Goal: Task Accomplishment & Management: Complete application form

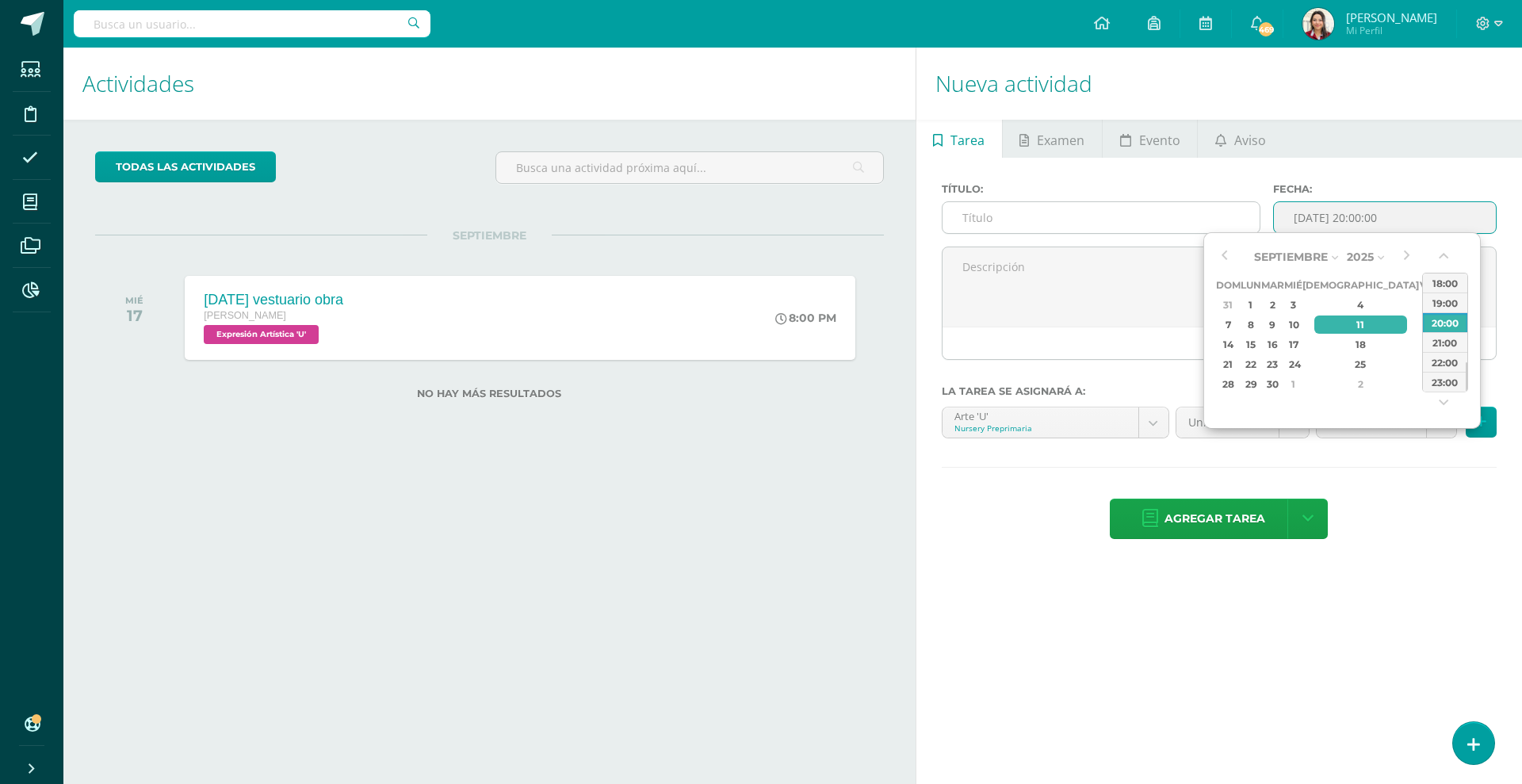
drag, startPoint x: 1269, startPoint y: 205, endPoint x: 1253, endPoint y: 205, distance: 16.0
click at [1217, 205] on div "Título: Fecha: [DATE] 20:00:00" at bounding box center [1219, 214] width 568 height 63
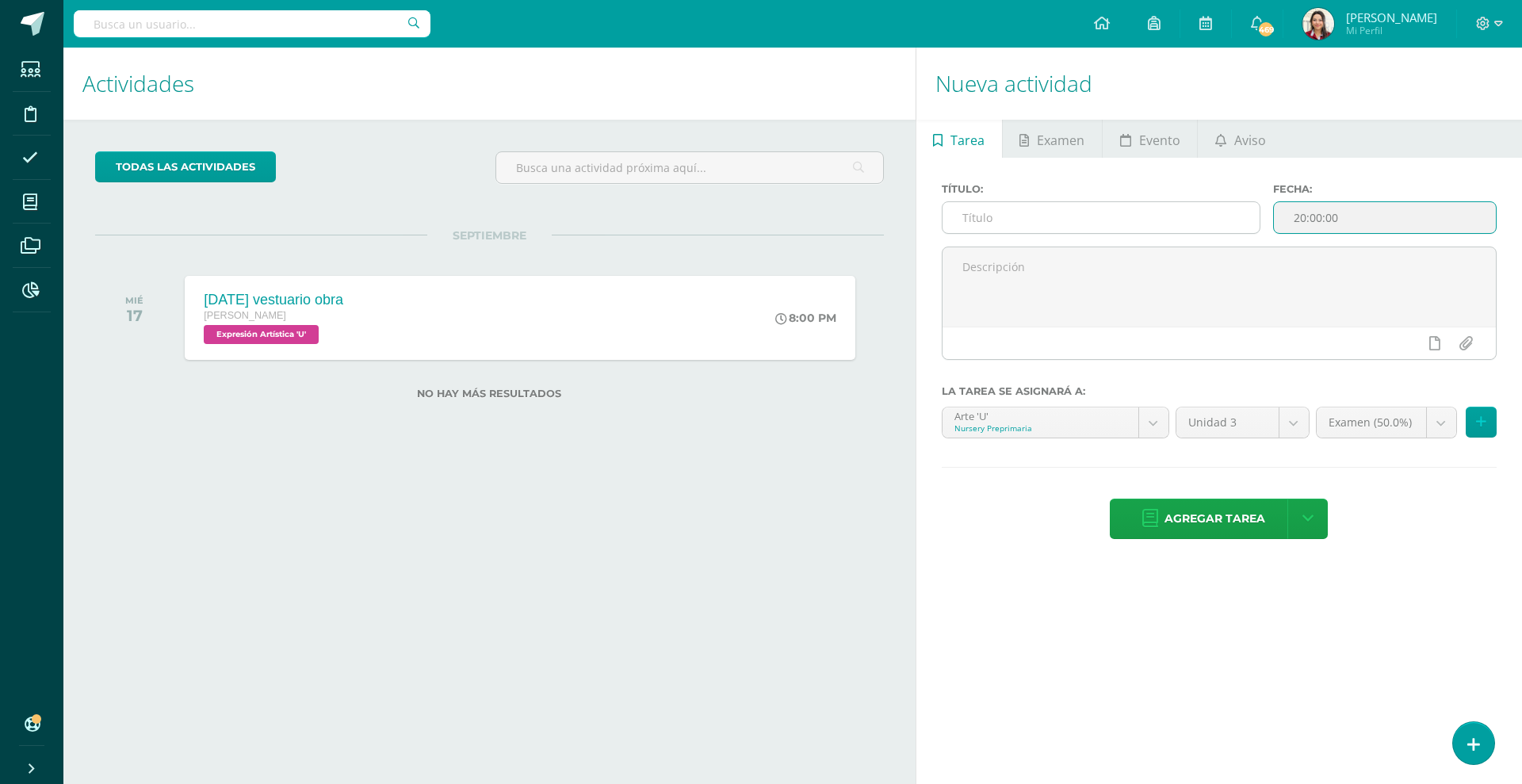
type input "[DATE] 20:00"
click at [1019, 209] on input "text" at bounding box center [1101, 217] width 317 height 31
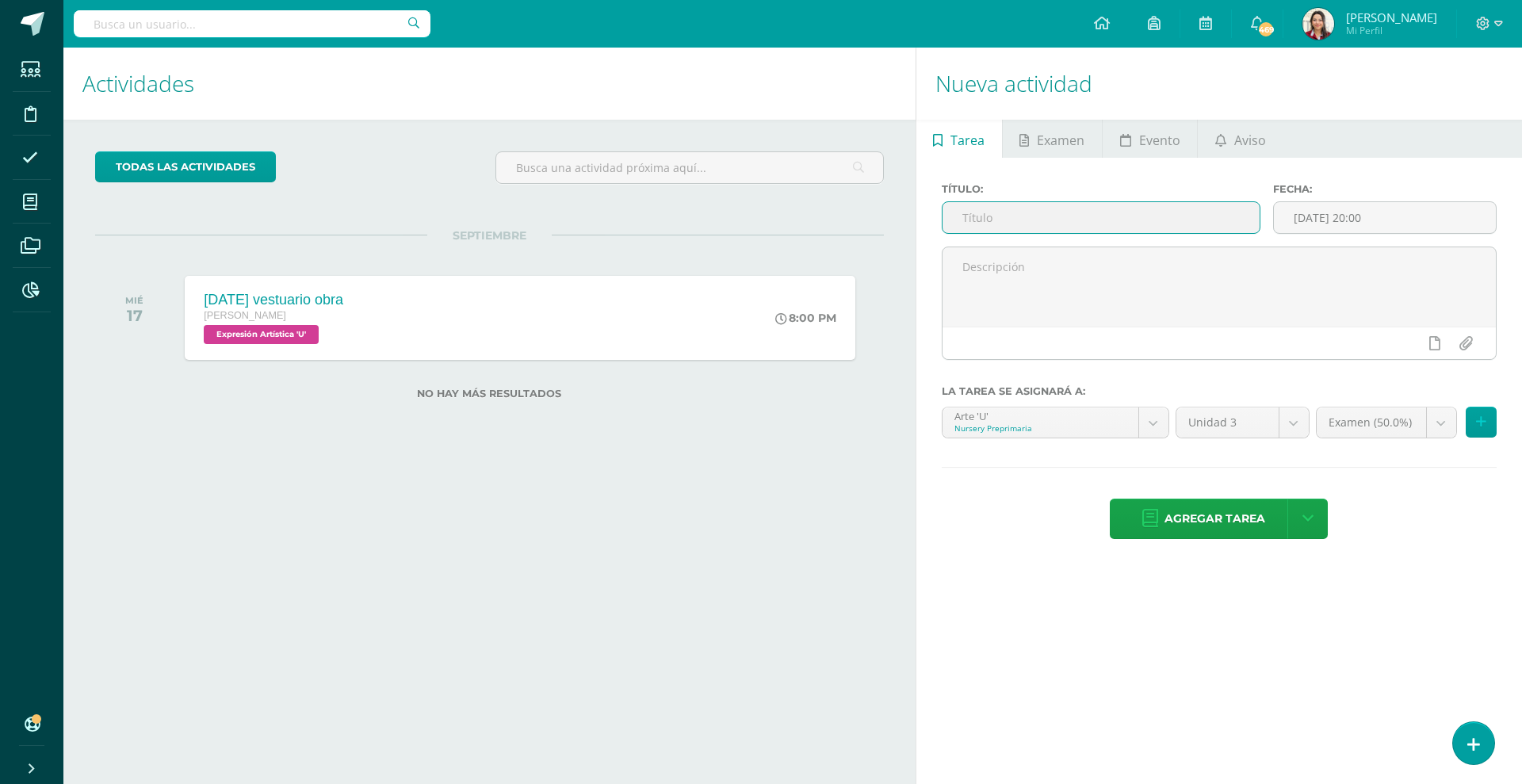
paste input "[DATE]"
type input "[DATE] diseño de tshirt"
click at [1217, 223] on input "2025-09-11 20:00" at bounding box center [1385, 217] width 222 height 31
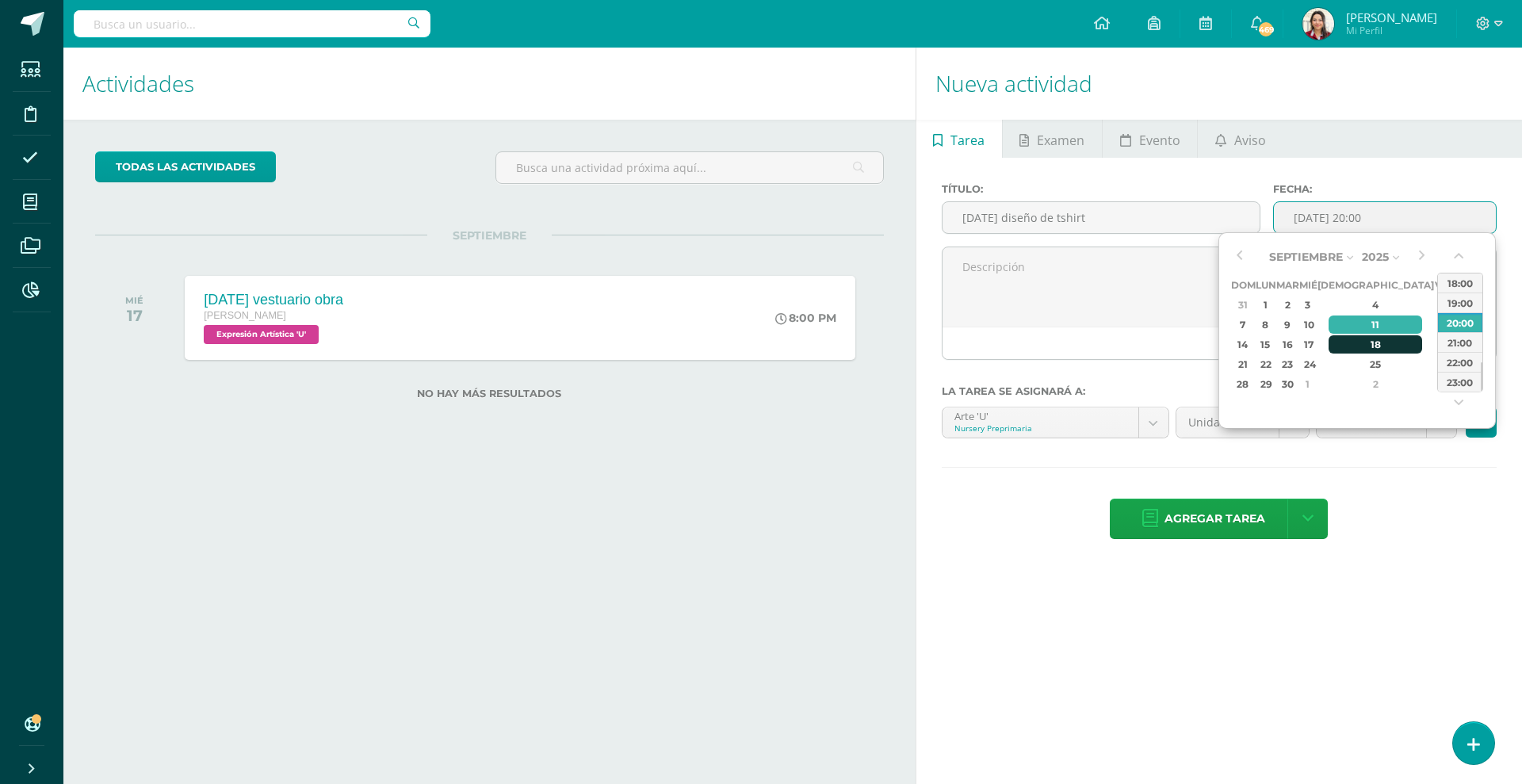
drag, startPoint x: 1374, startPoint y: 324, endPoint x: 1360, endPoint y: 340, distance: 21.3
click at [1217, 340] on tbody "31 1 2 3 4 5 6 7 8 9 10 11 12 13 14 15 16 17 18 19 20 21 22 23 24 25 26 27 28 2…" at bounding box center [1352, 344] width 241 height 99
click at [1217, 340] on div "18" at bounding box center [1375, 344] width 94 height 18
type input "2025-09-18 20:00"
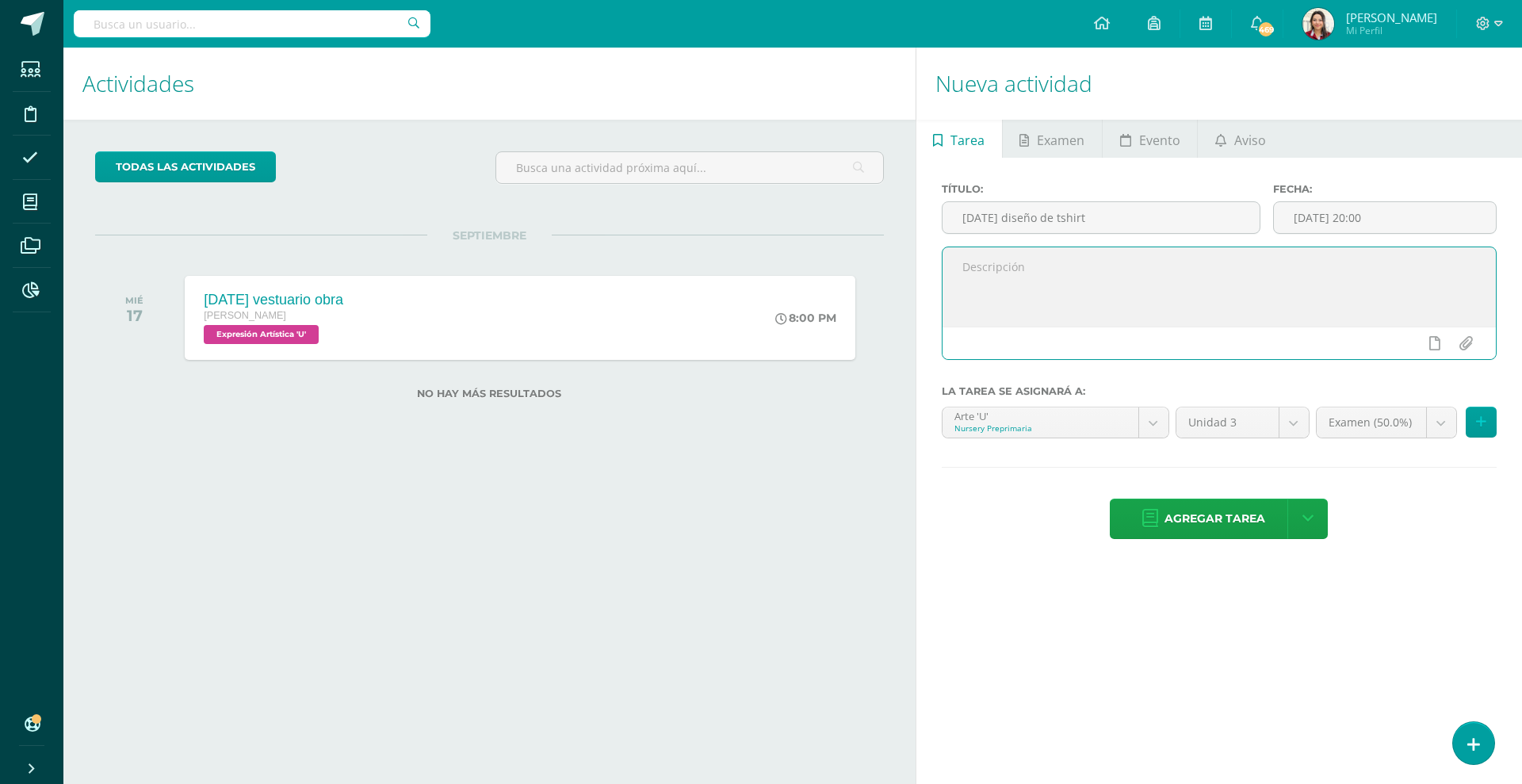
click at [1127, 303] on textarea at bounding box center [1219, 286] width 553 height 79
click at [1217, 348] on icon at bounding box center [1435, 343] width 11 height 14
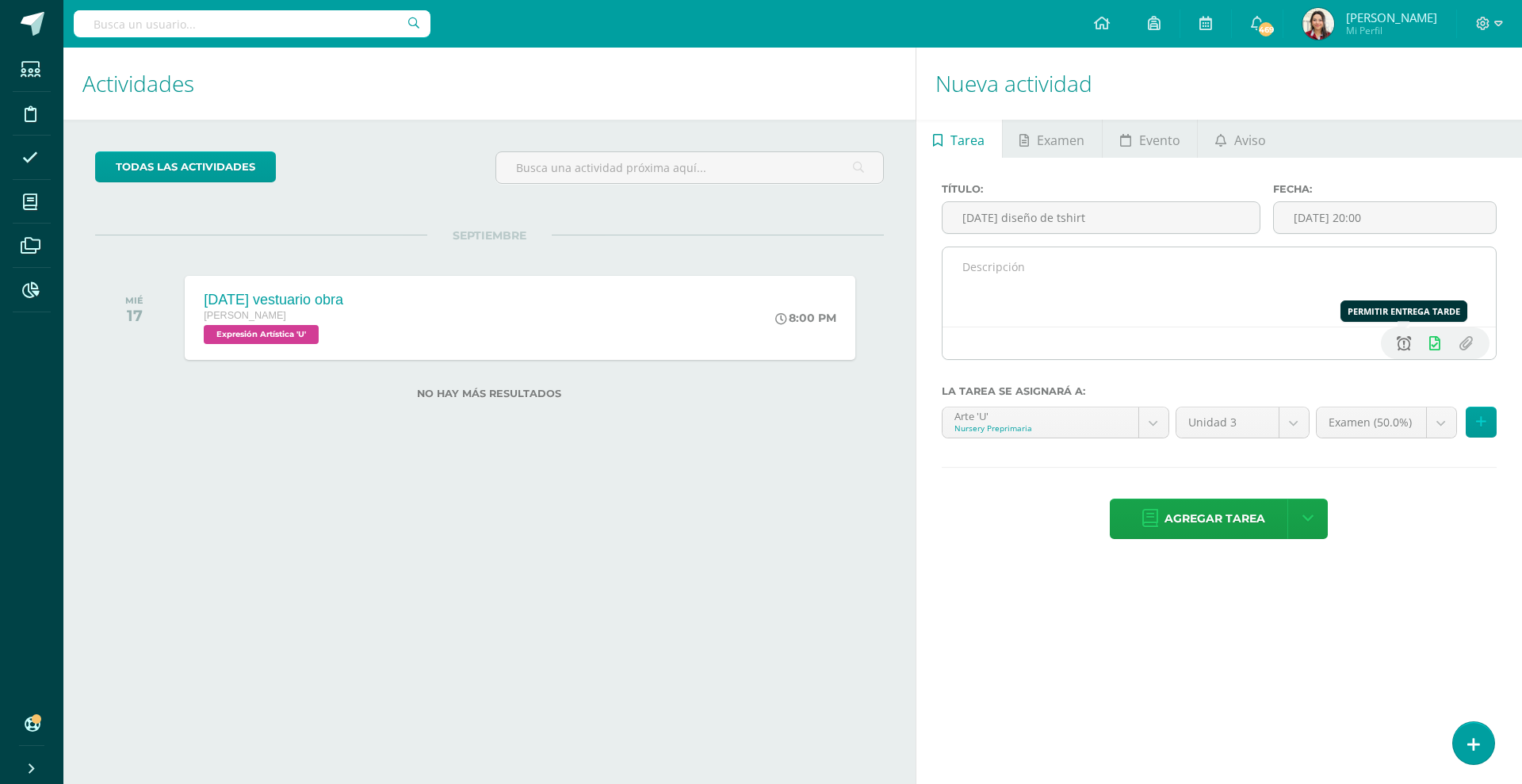
click at [1217, 339] on icon at bounding box center [1404, 343] width 14 height 14
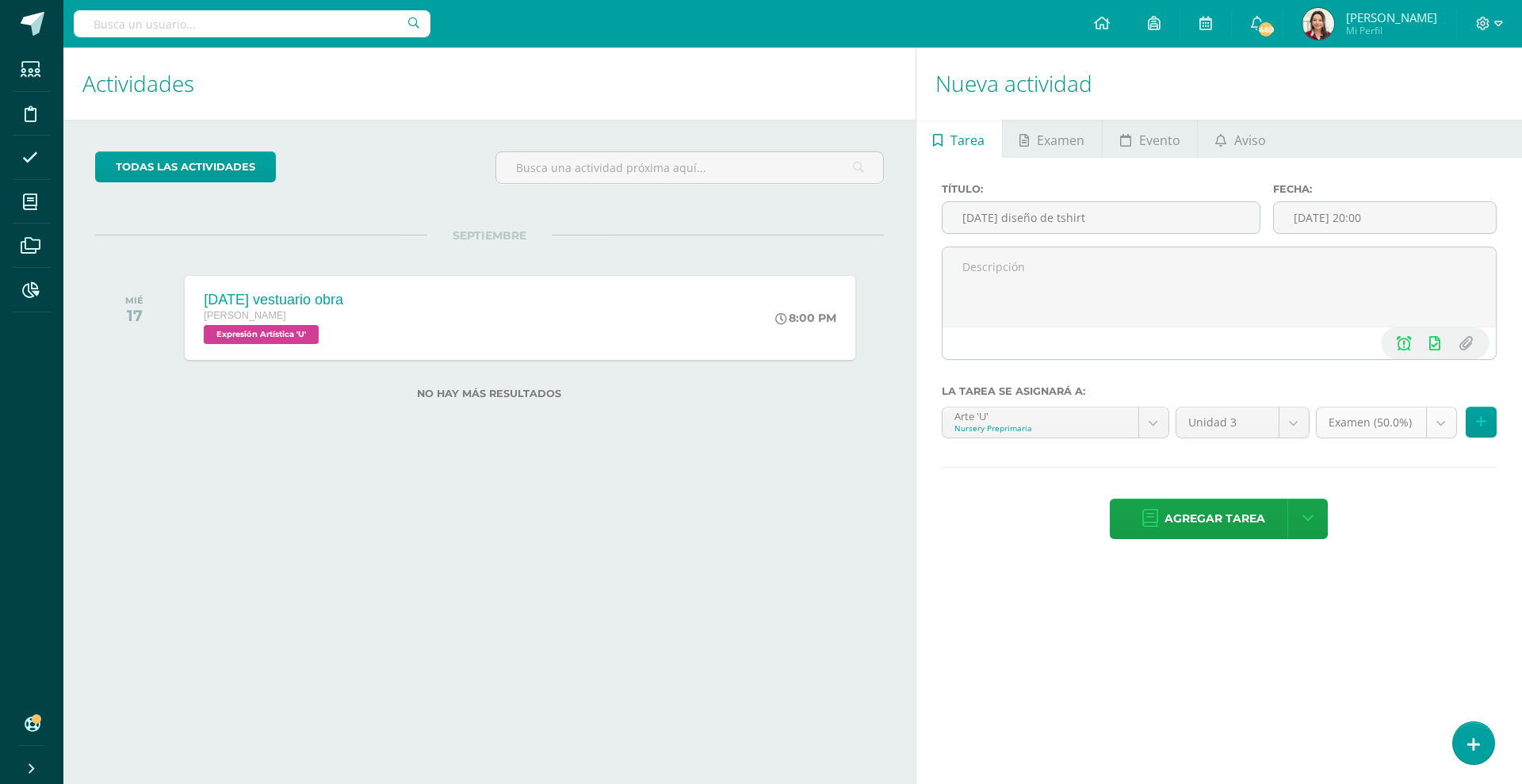
click at [1217, 416] on body "Estudiantes Disciplina Asistencia Mis cursos Archivos Reportes Soporte Ayuda Re…" at bounding box center [761, 392] width 1522 height 784
select select "200886"
click at [1065, 417] on body "Estudiantes Disciplina Asistencia Mis cursos Archivos Reportes Soporte Ayuda Re…" at bounding box center [761, 392] width 1522 height 784
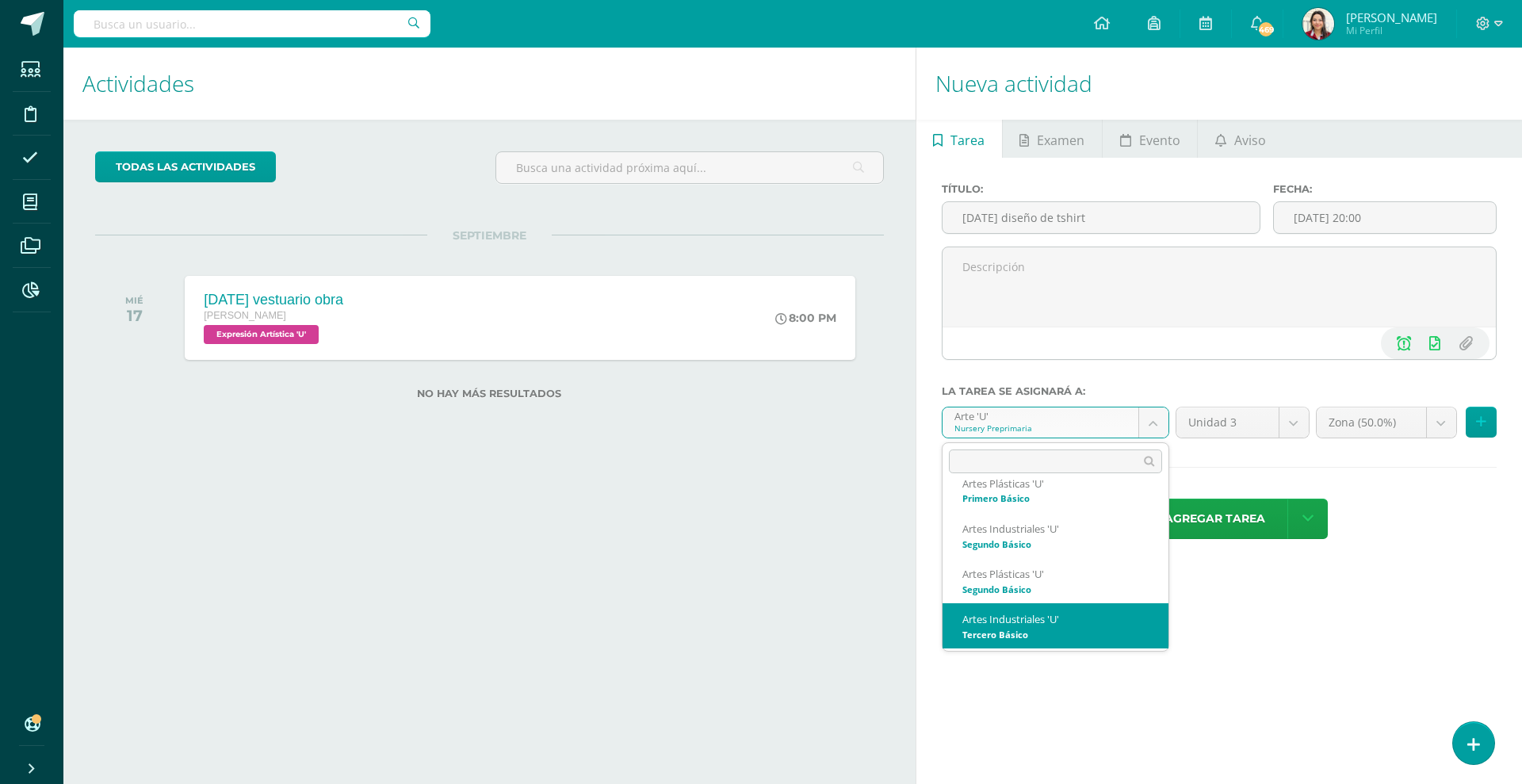
scroll to position [647, 0]
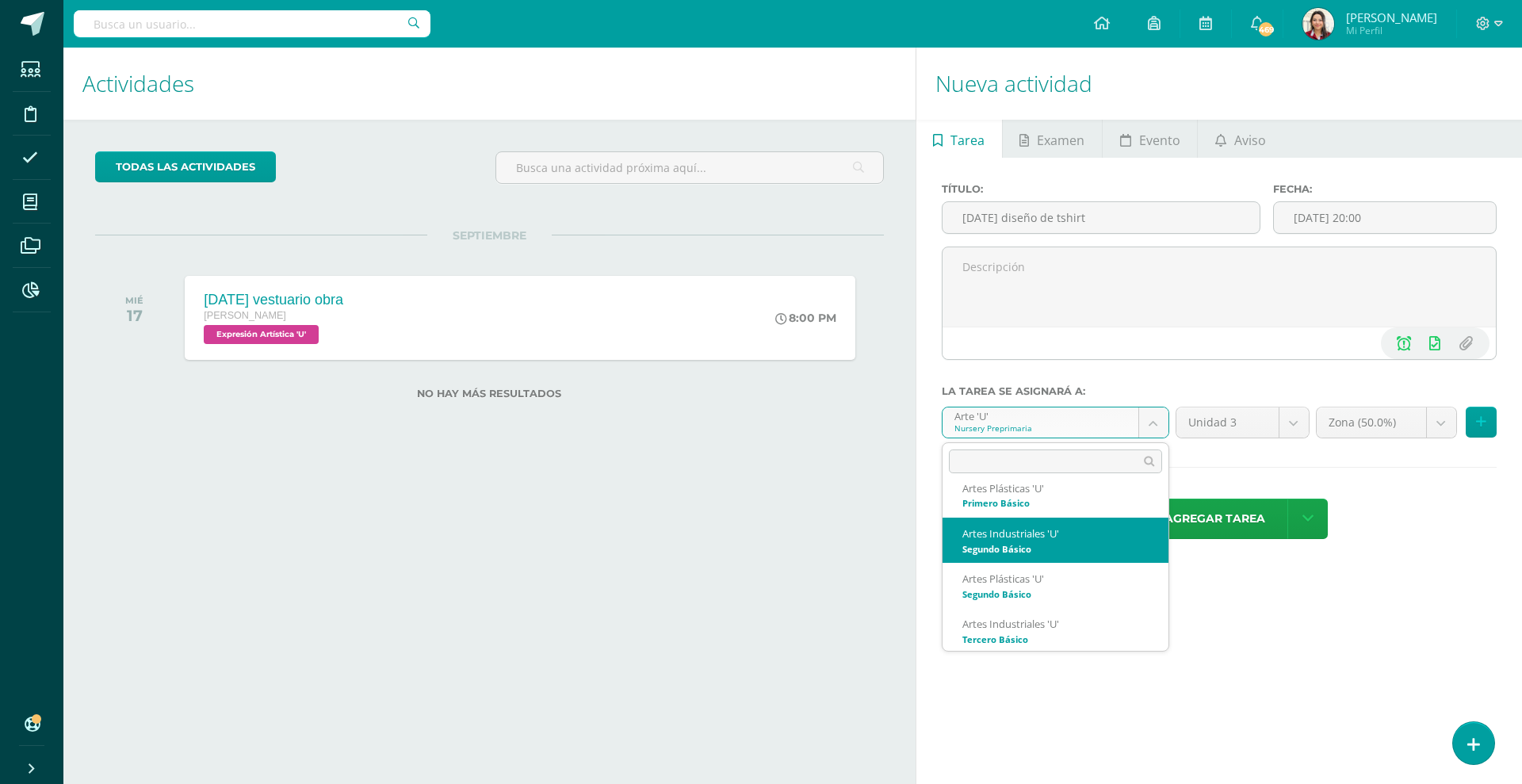
select select "200496"
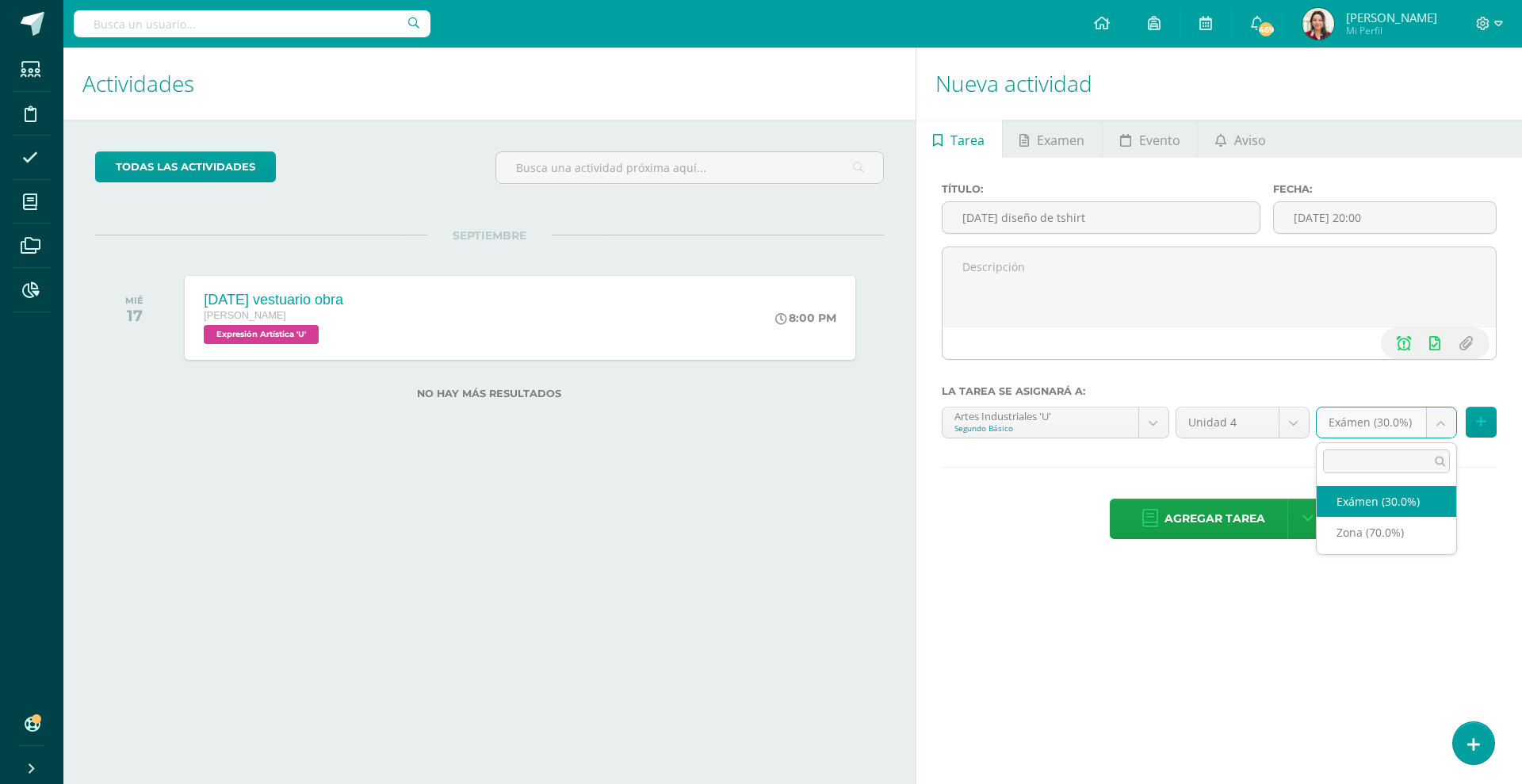
click at [1217, 431] on body "Estudiantes Disciplina Asistencia Mis cursos Archivos Reportes Soporte Ayuda Re…" at bounding box center [761, 392] width 1522 height 784
select select "218668"
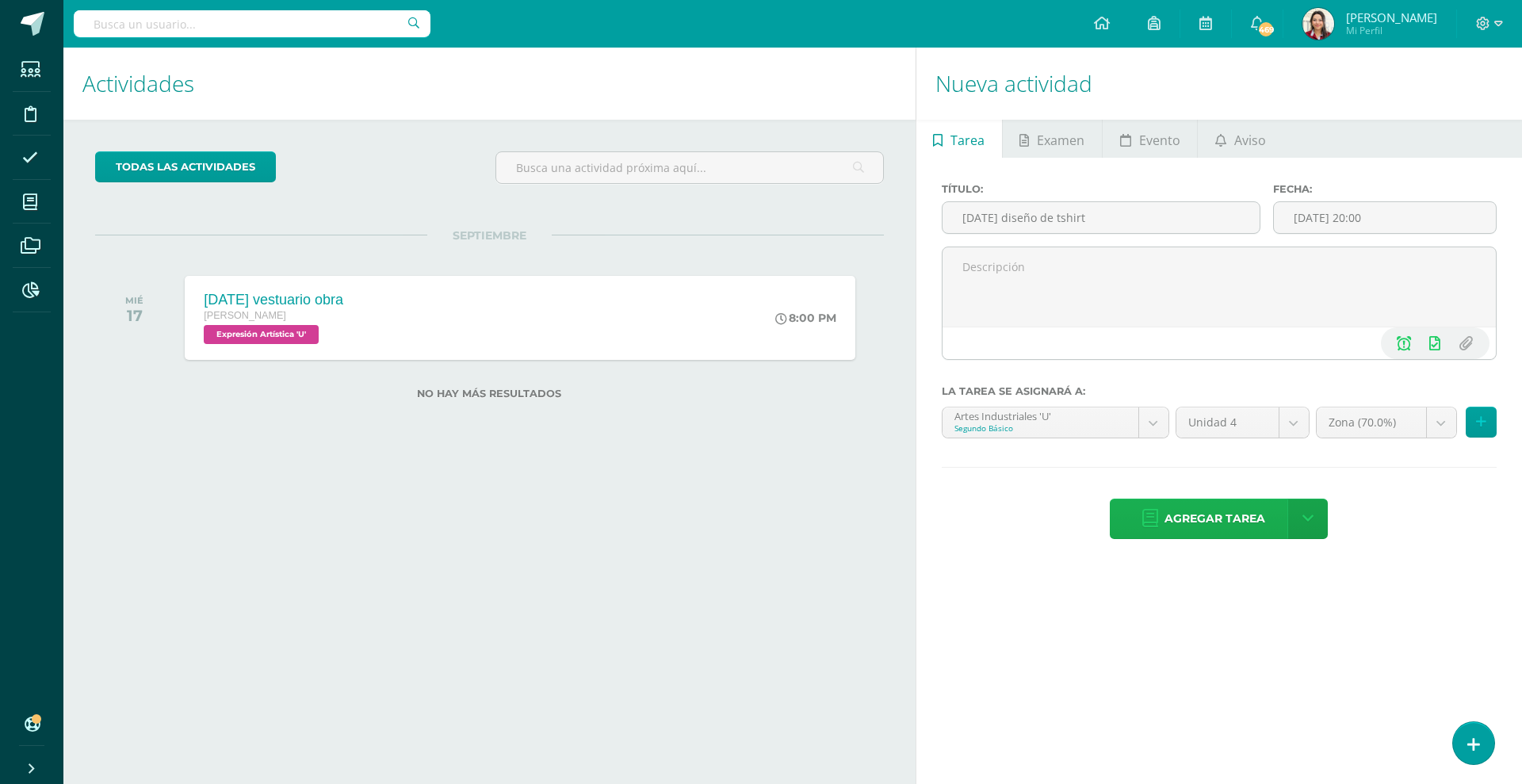
click at [1211, 523] on span "Agregar tarea" at bounding box center [1215, 519] width 101 height 39
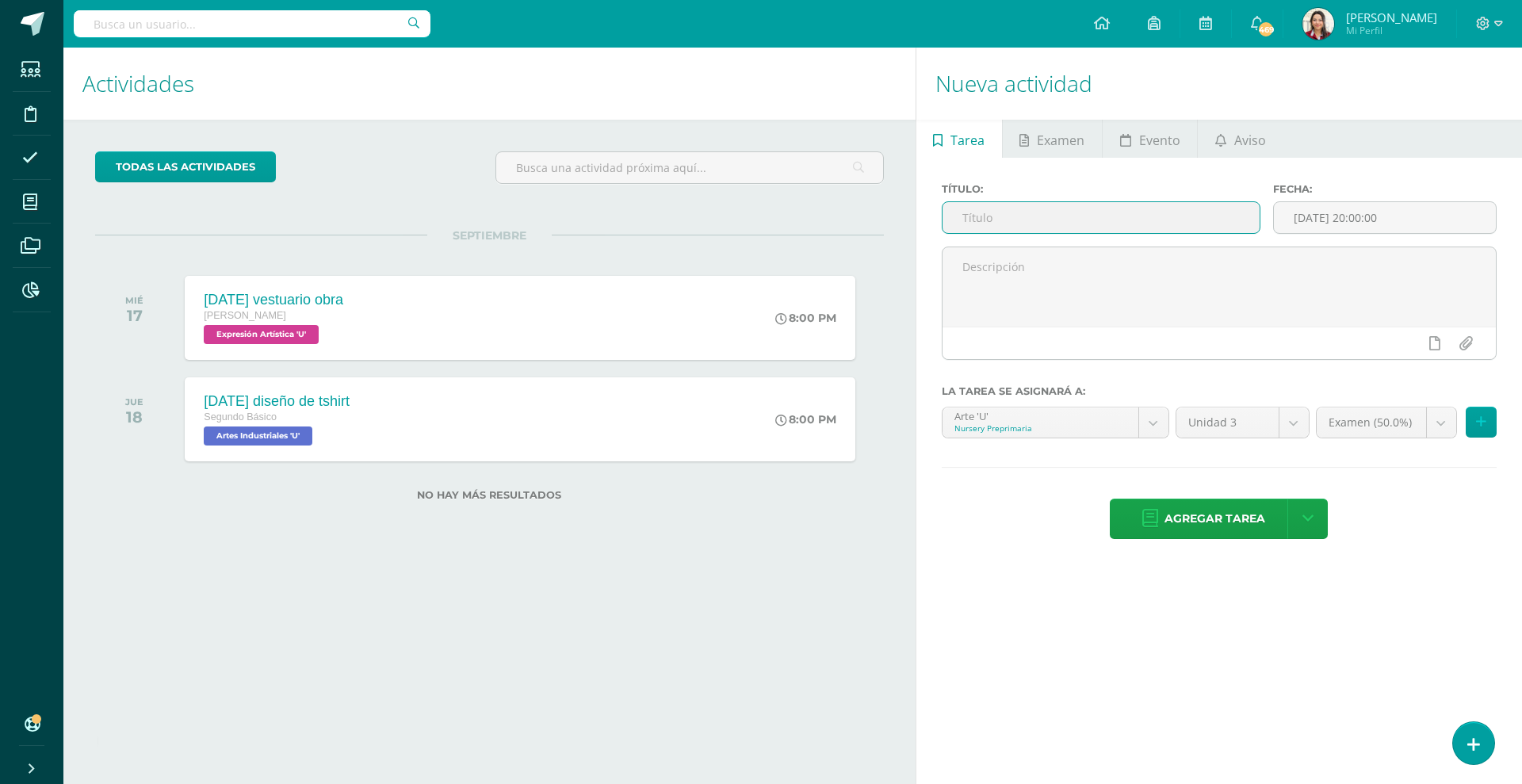
click at [1007, 217] on input "text" at bounding box center [1101, 217] width 317 height 31
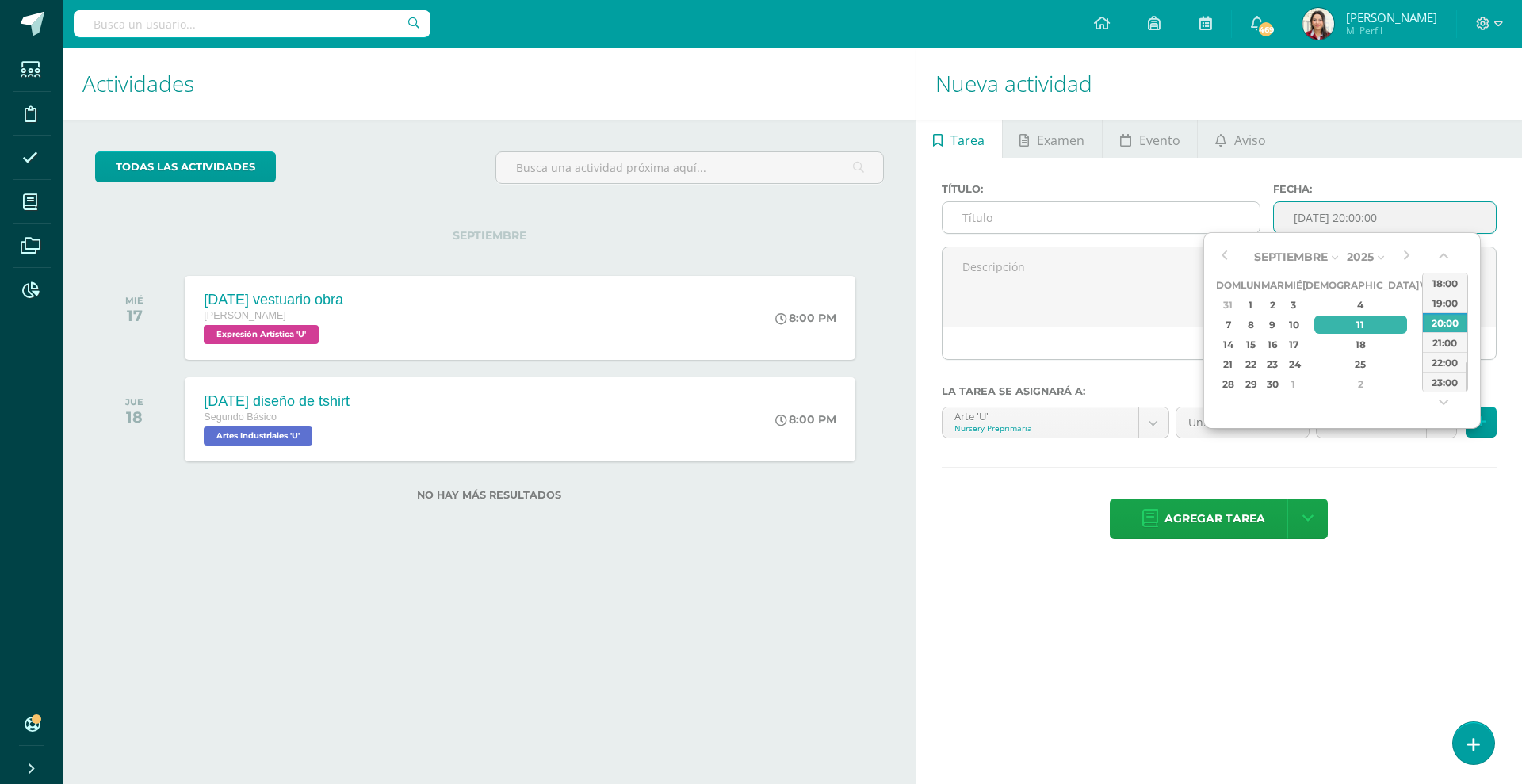
drag, startPoint x: 1349, startPoint y: 210, endPoint x: 1249, endPoint y: 230, distance: 102.0
click at [1249, 230] on div "Título: Fecha: [DATE] 20:00:00" at bounding box center [1219, 214] width 568 height 63
type input "[DATE] 20:00"
click at [982, 234] on div "Título:" at bounding box center [1101, 214] width 331 height 63
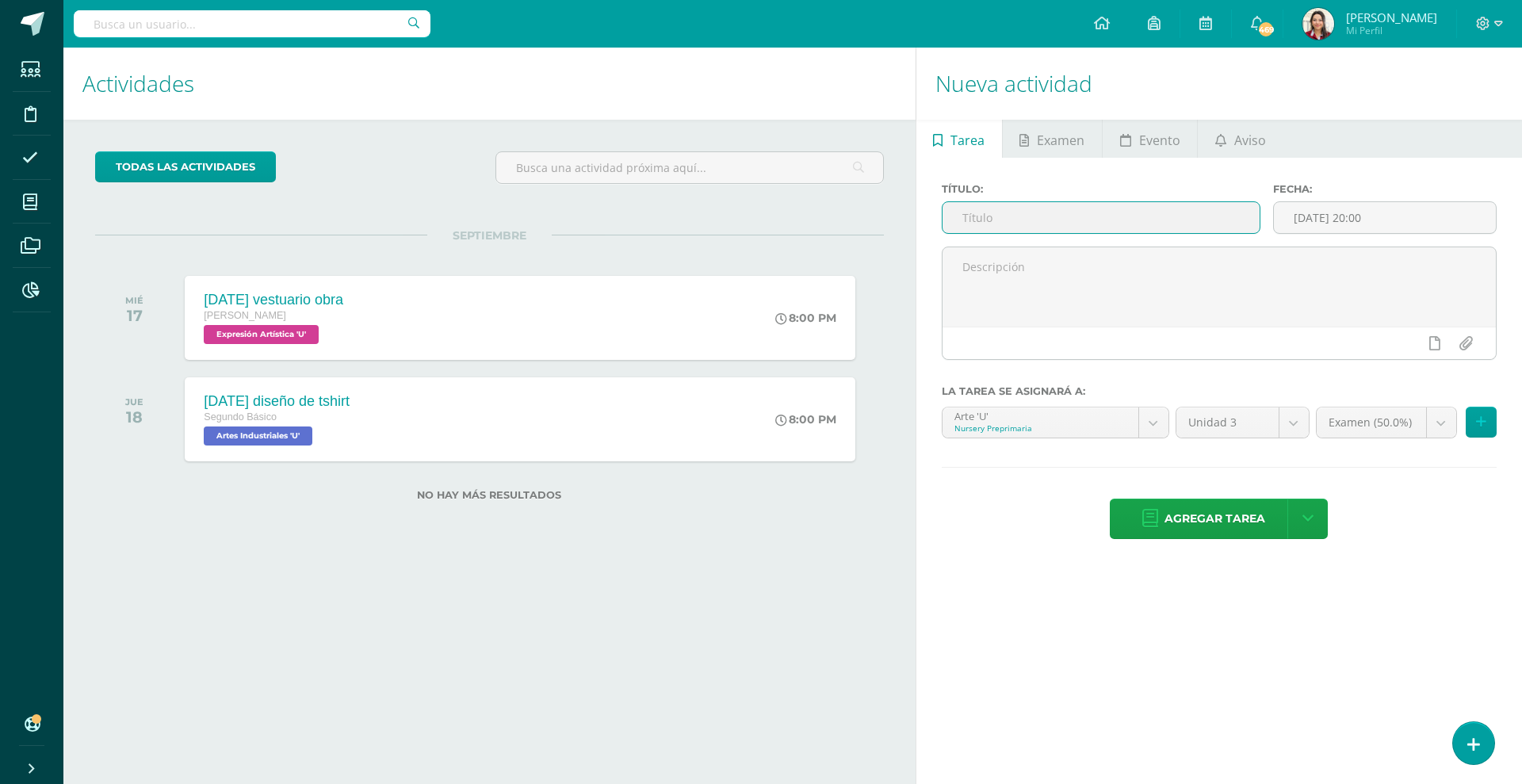
click at [980, 218] on input "text" at bounding box center [1101, 217] width 317 height 31
paste input "[DATE]"
type input "2025-09-11colaboración mural [DATE]"
click at [1046, 421] on body "Tarea asignada exitosamente Estudiantes Disciplina Asistencia Mis cursos Archiv…" at bounding box center [761, 392] width 1522 height 784
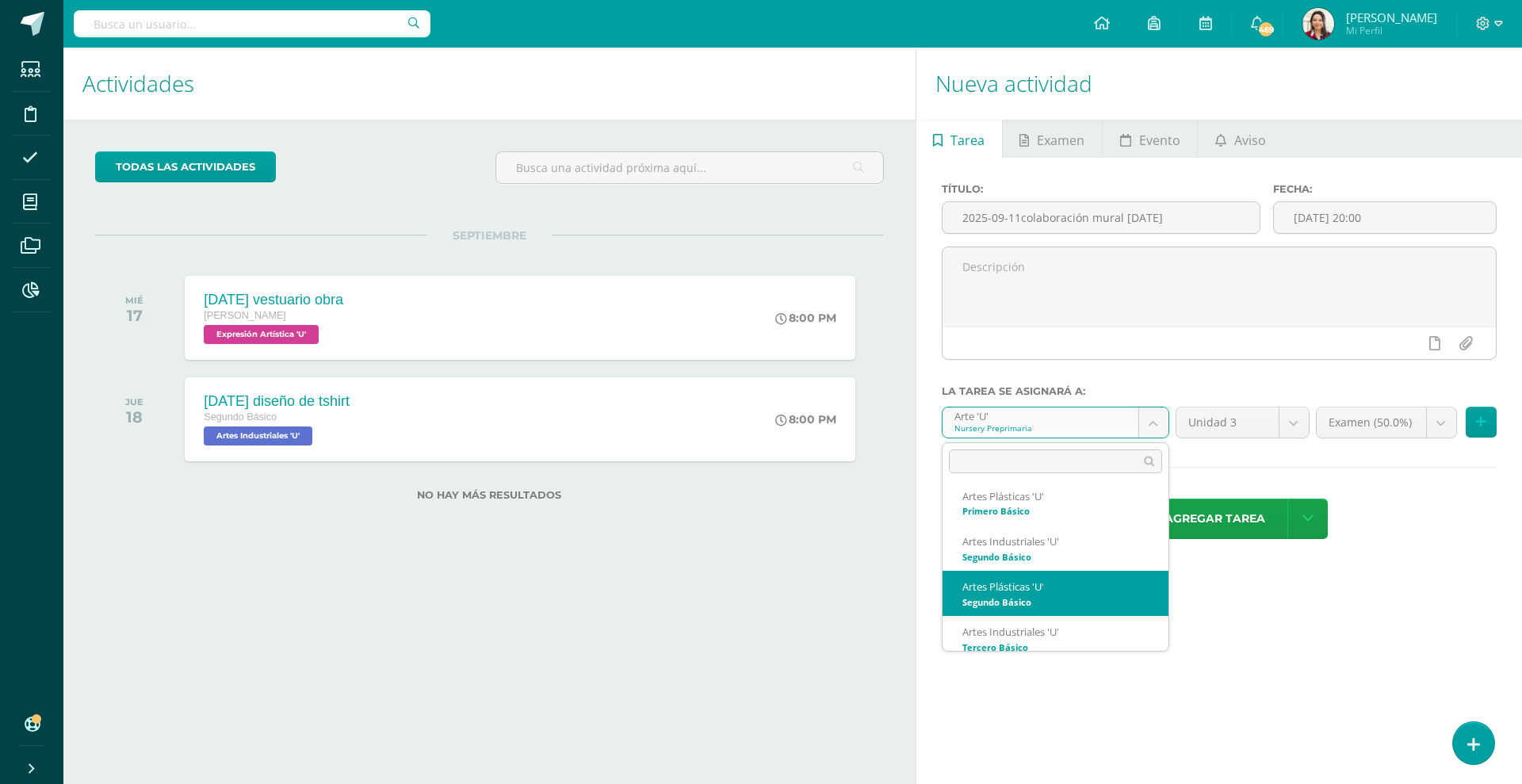
scroll to position [694, 0]
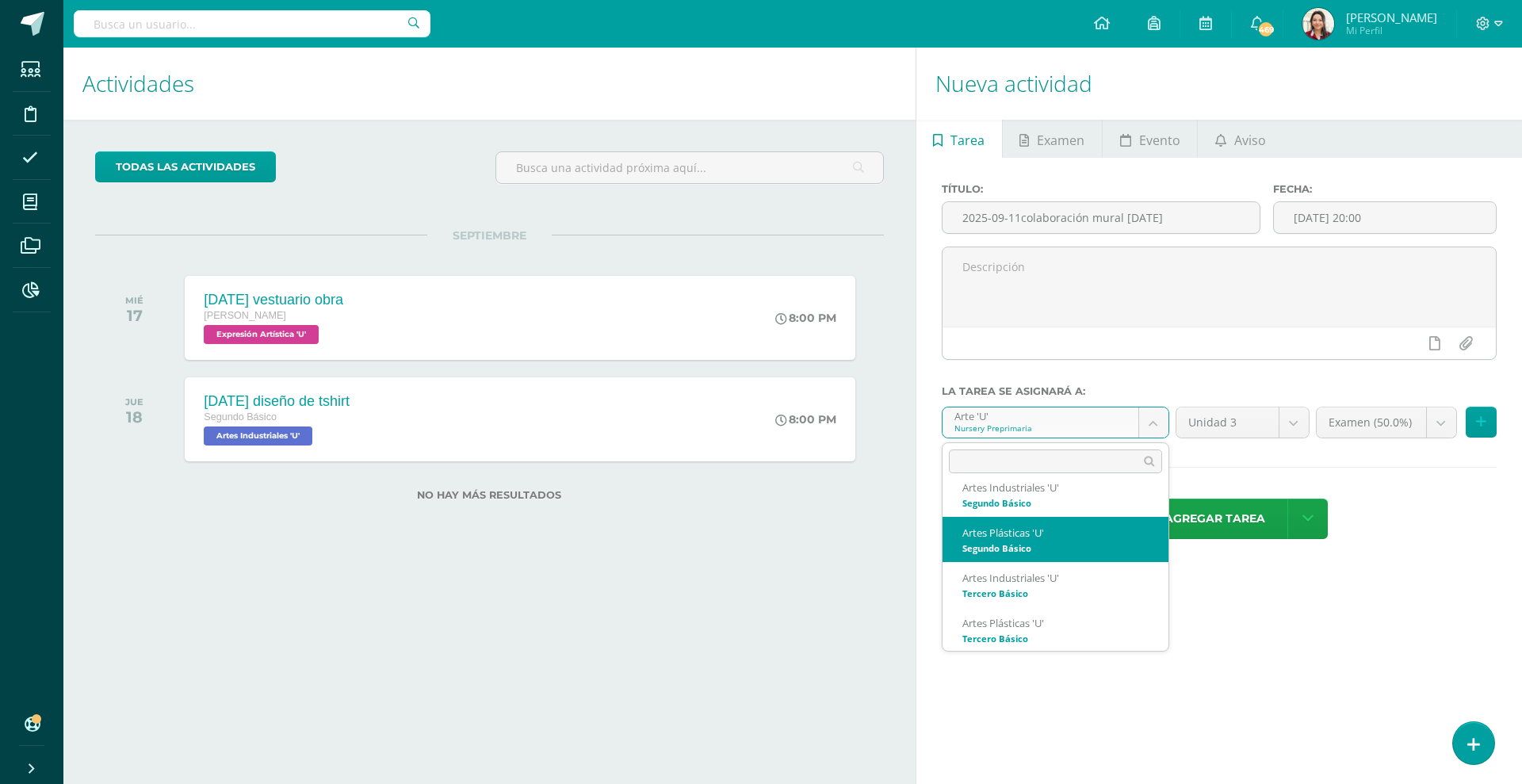
select select "200482"
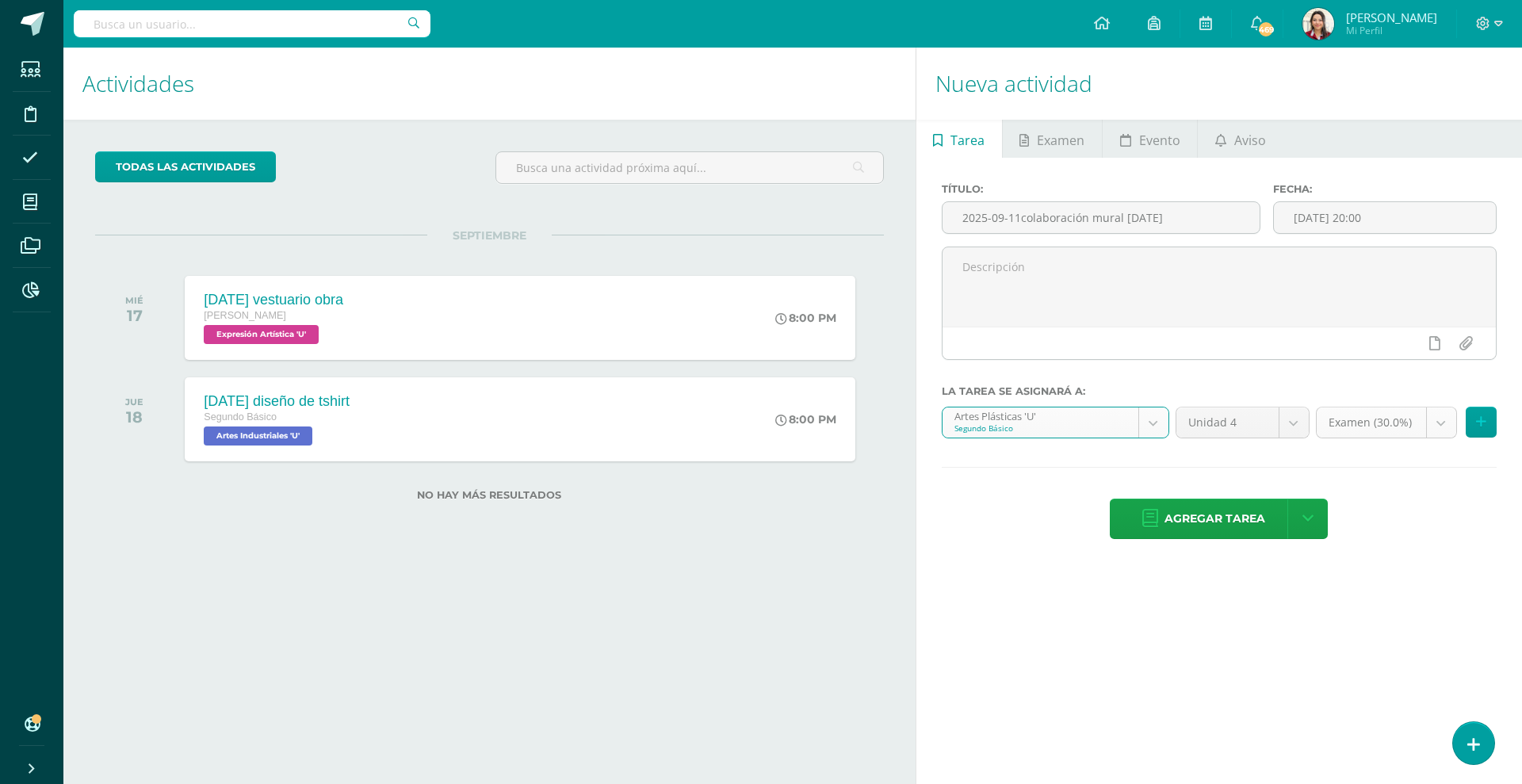
click at [1343, 424] on body "Tarea asignada exitosamente Estudiantes Disciplina Asistencia Mis cursos Archiv…" at bounding box center [761, 392] width 1522 height 784
select select "218920"
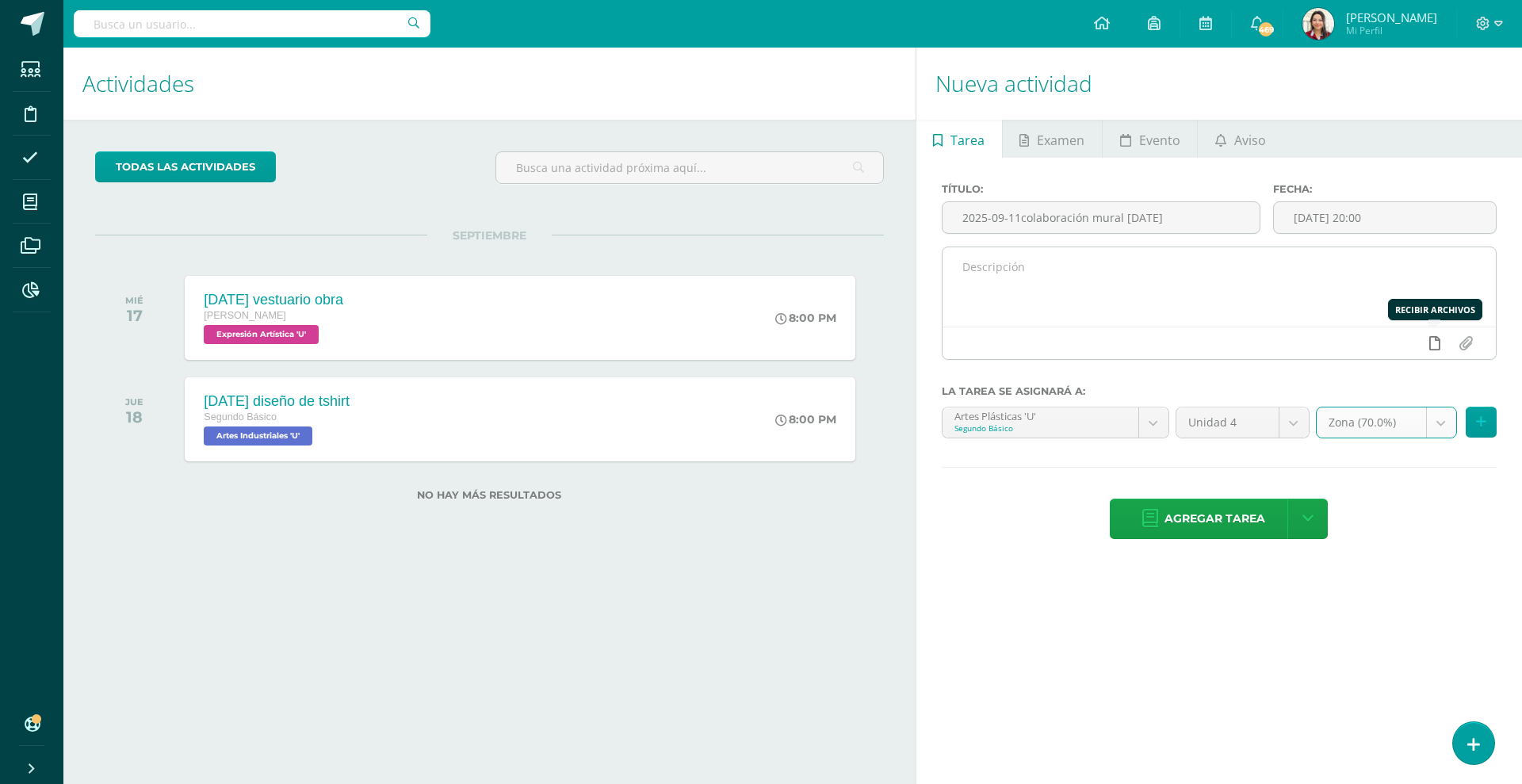
click at [1428, 338] on link at bounding box center [1435, 343] width 31 height 30
click at [1405, 340] on icon at bounding box center [1404, 343] width 14 height 14
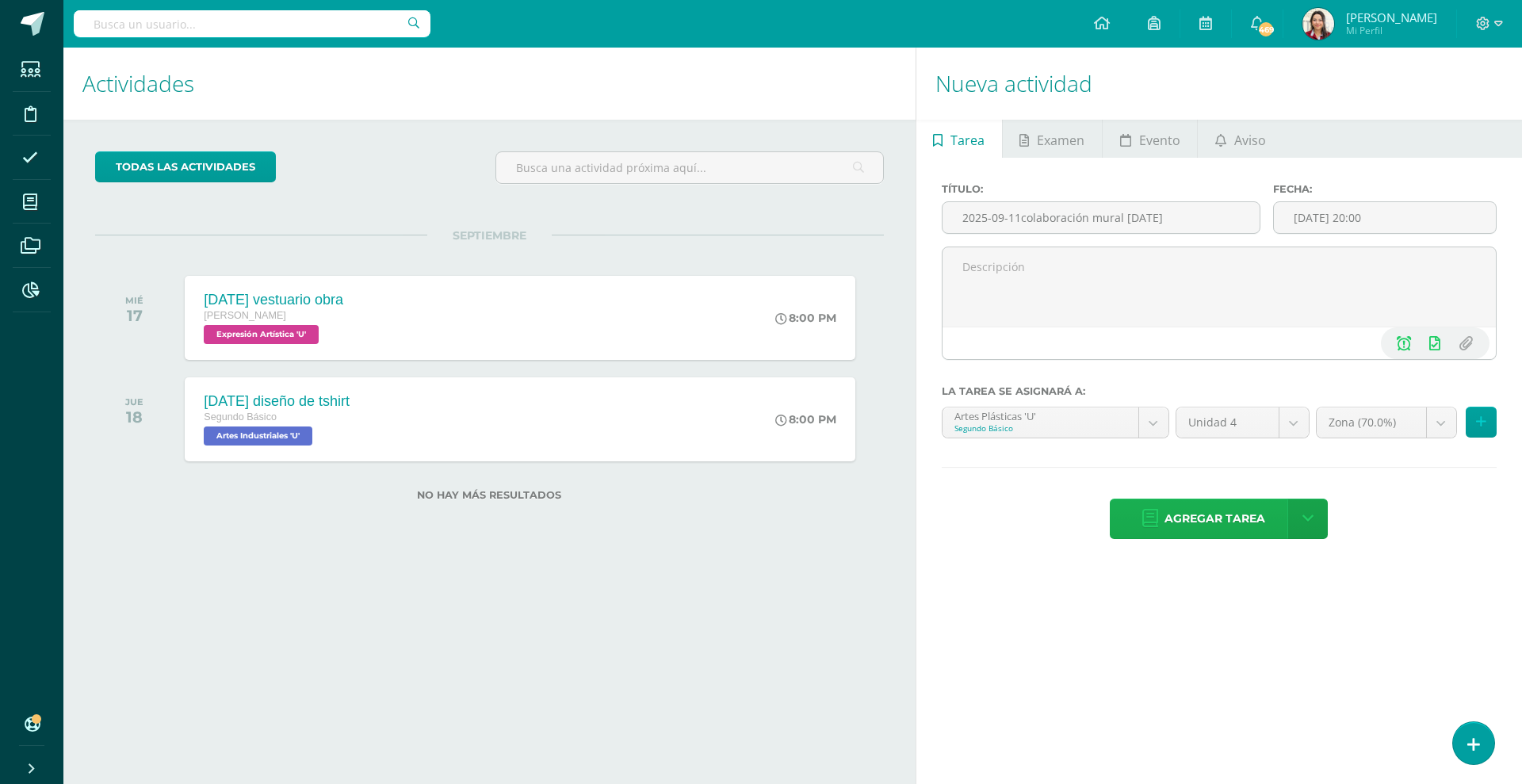
click at [1207, 529] on span "Agregar tarea" at bounding box center [1215, 519] width 101 height 39
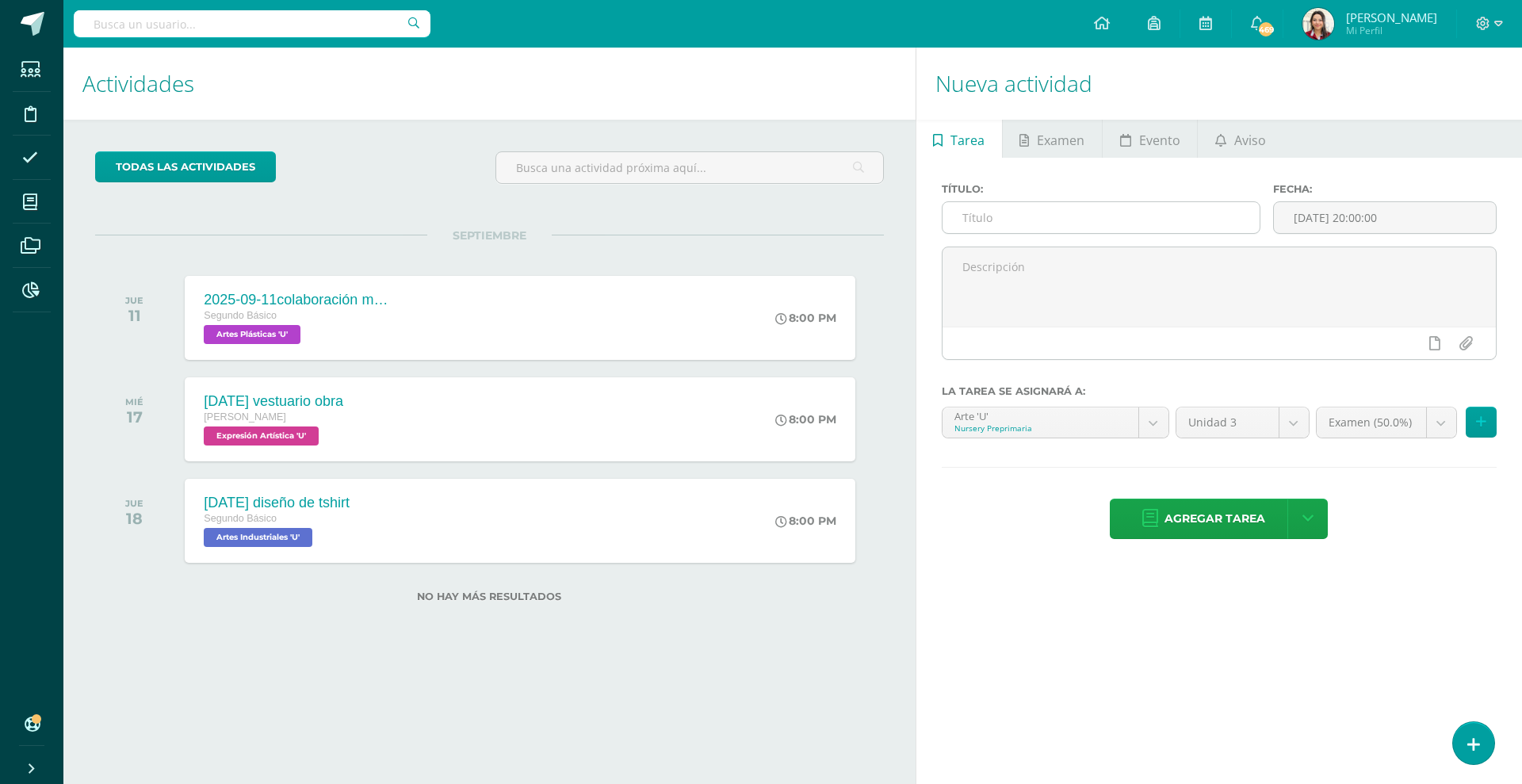
click at [1004, 215] on input "text" at bounding box center [1101, 217] width 317 height 31
paste input "[DATE]"
type input "2025-09-11 dibujo de Guatemala"
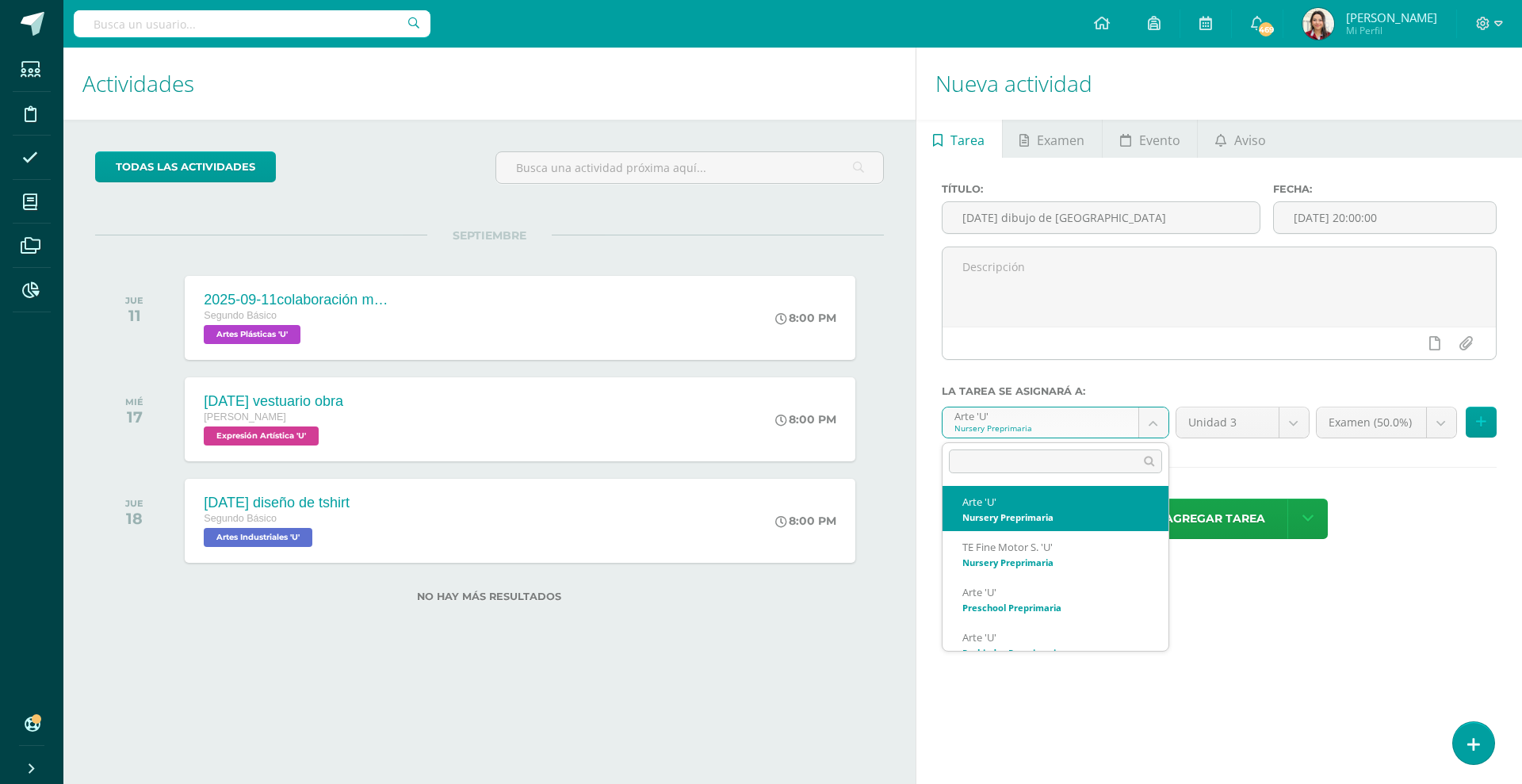
click at [1033, 410] on body "Tarea asignada exitosamente Estudiantes Disciplina Asistencia Mis cursos Archiv…" at bounding box center [761, 392] width 1522 height 784
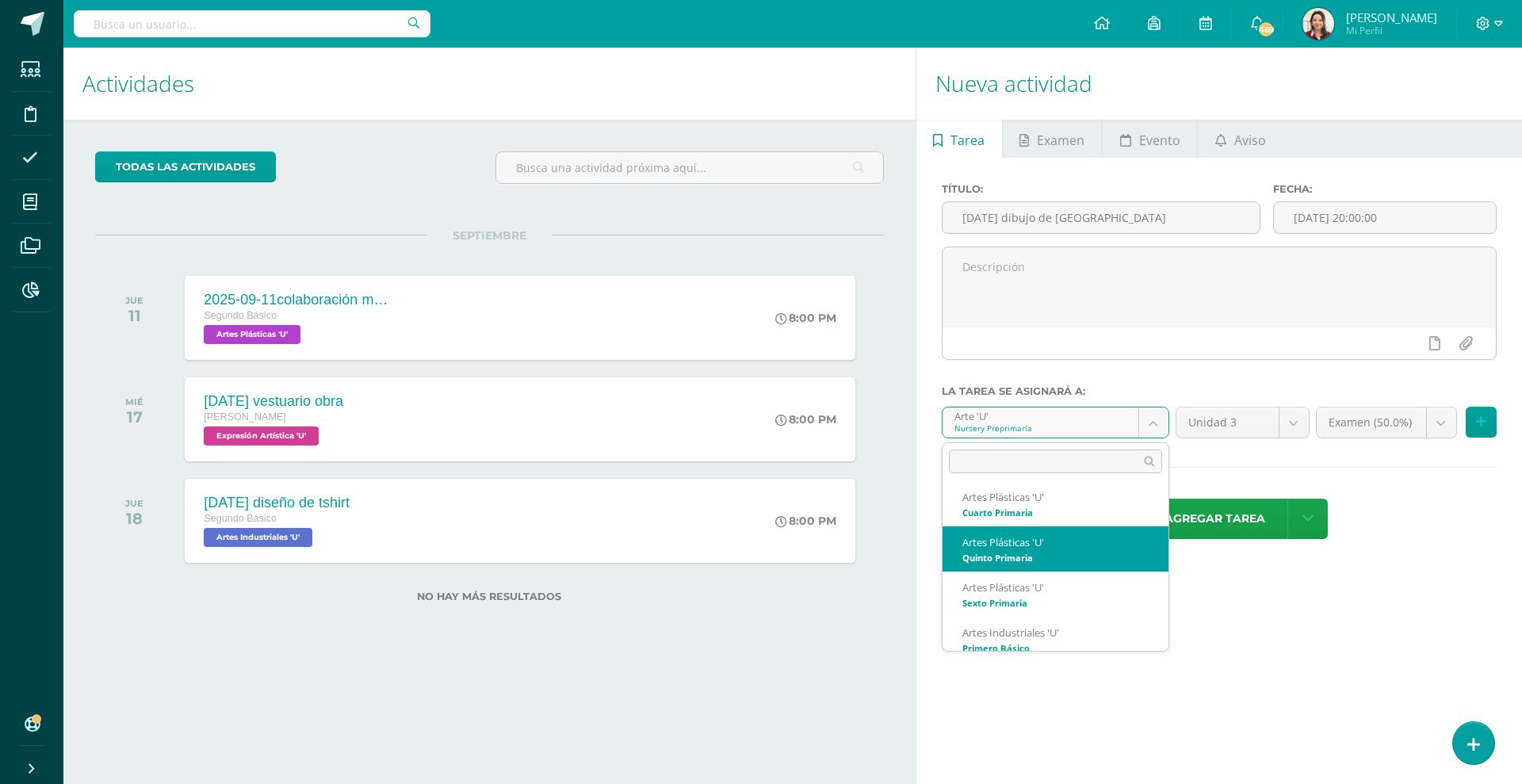
scroll to position [396, 0]
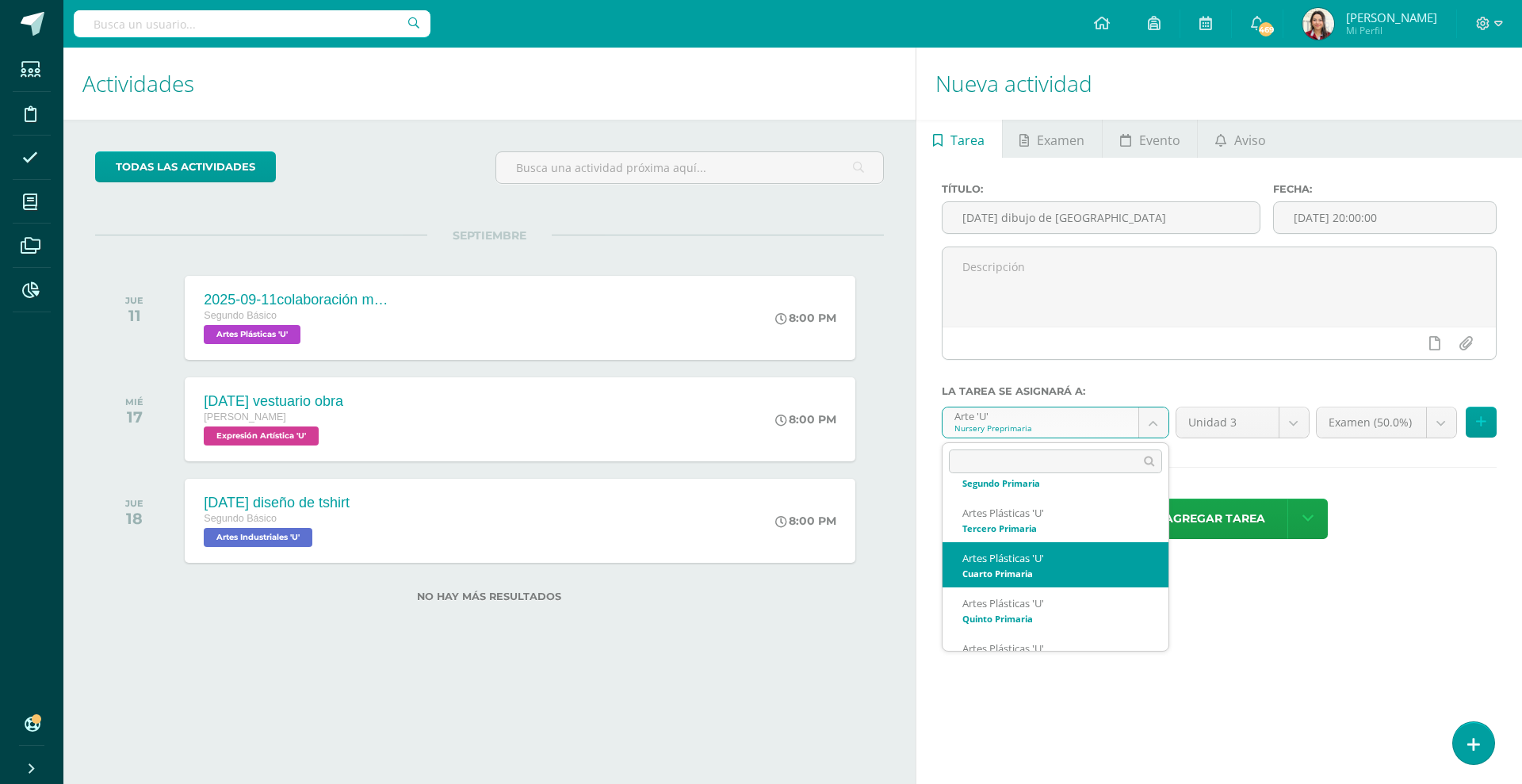
select select "200412"
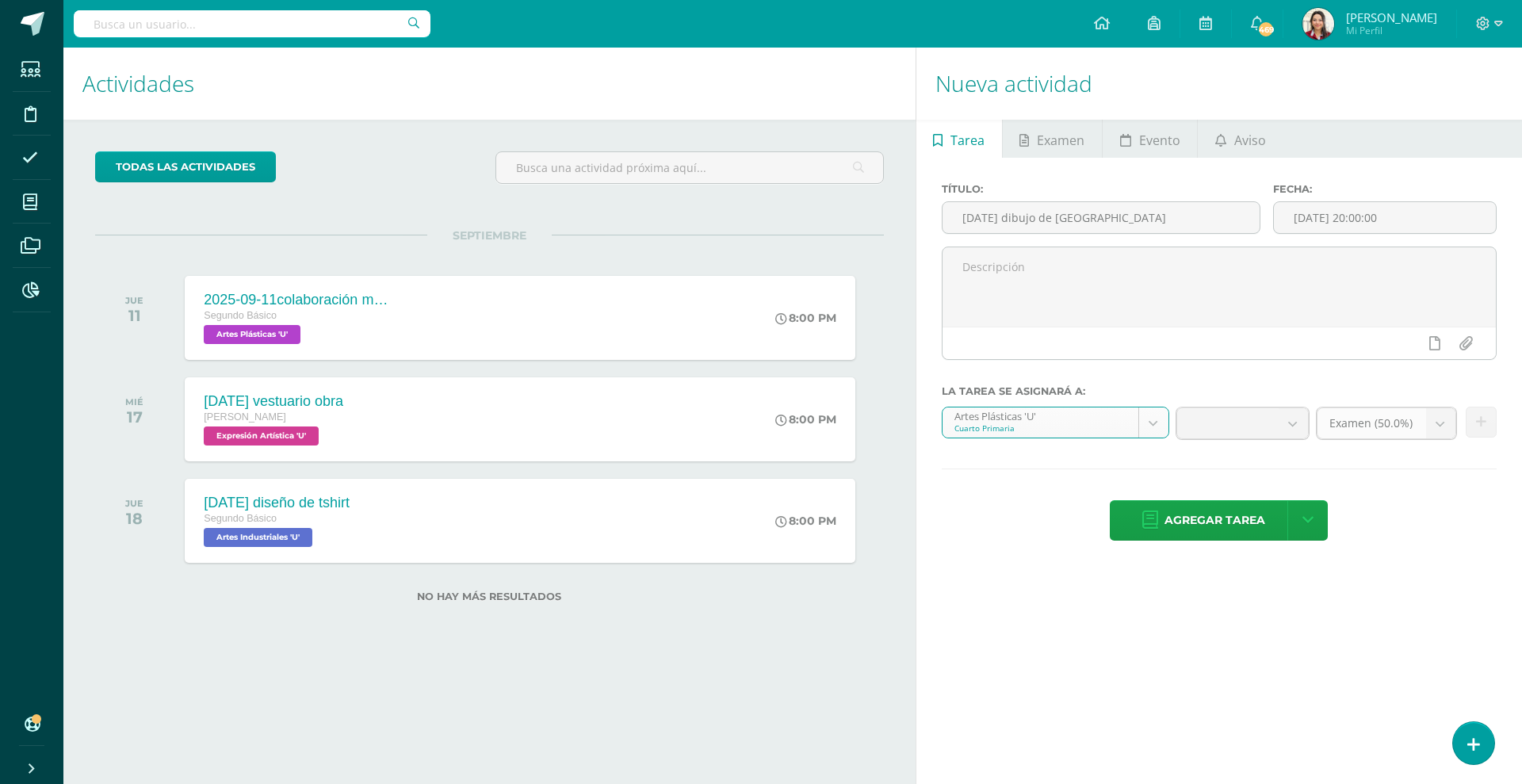
click at [1428, 418] on b at bounding box center [1440, 424] width 30 height 30
click at [1366, 429] on span "Examen (50.0%)" at bounding box center [1371, 424] width 84 height 30
click at [1353, 421] on body "Tarea asignada exitosamente Estudiantes Disciplina Asistencia Mis cursos Archiv…" at bounding box center [761, 392] width 1522 height 784
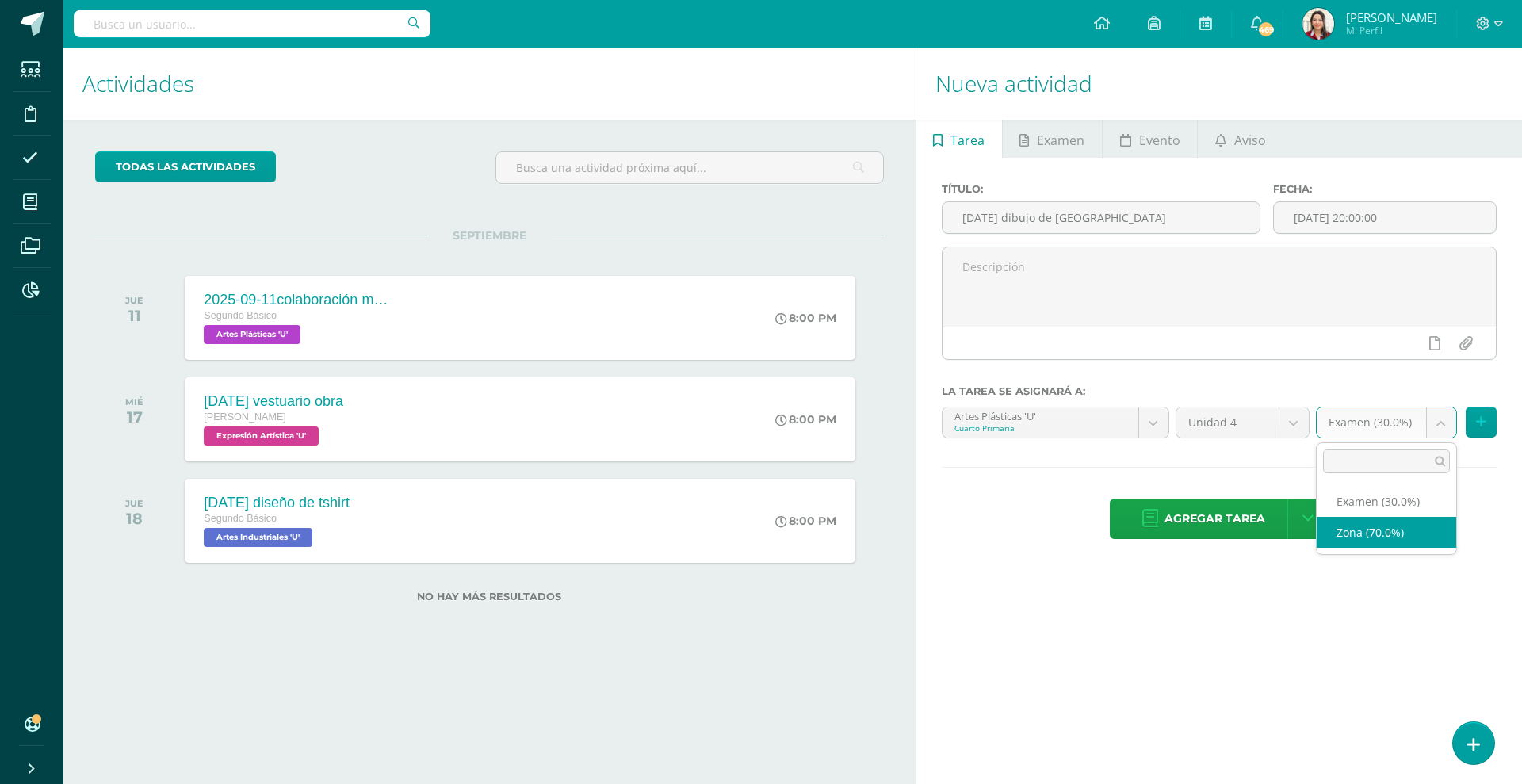
select select "218923"
click at [1186, 529] on span "Agregar tarea" at bounding box center [1215, 519] width 101 height 39
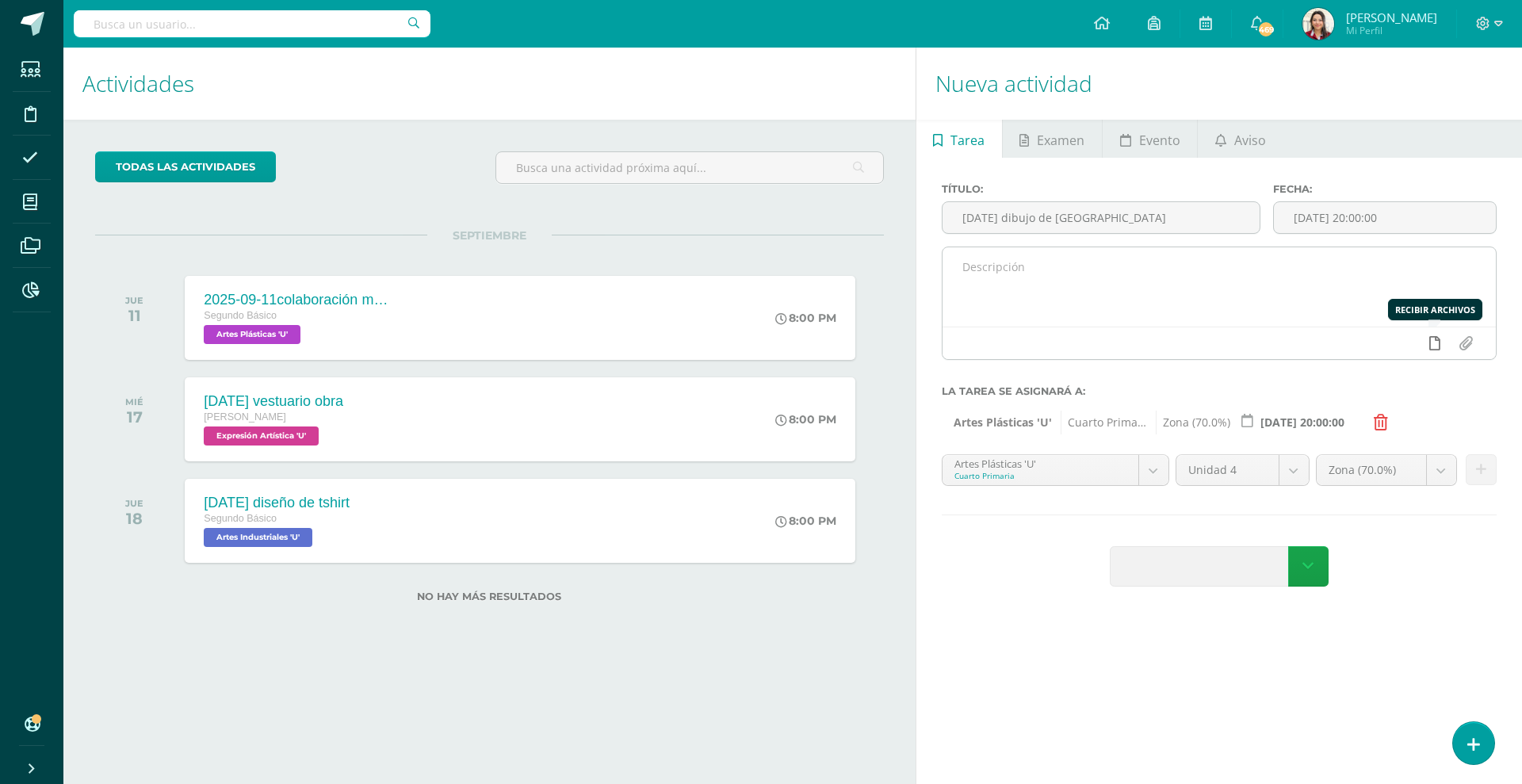
click at [1436, 344] on icon at bounding box center [1435, 343] width 11 height 14
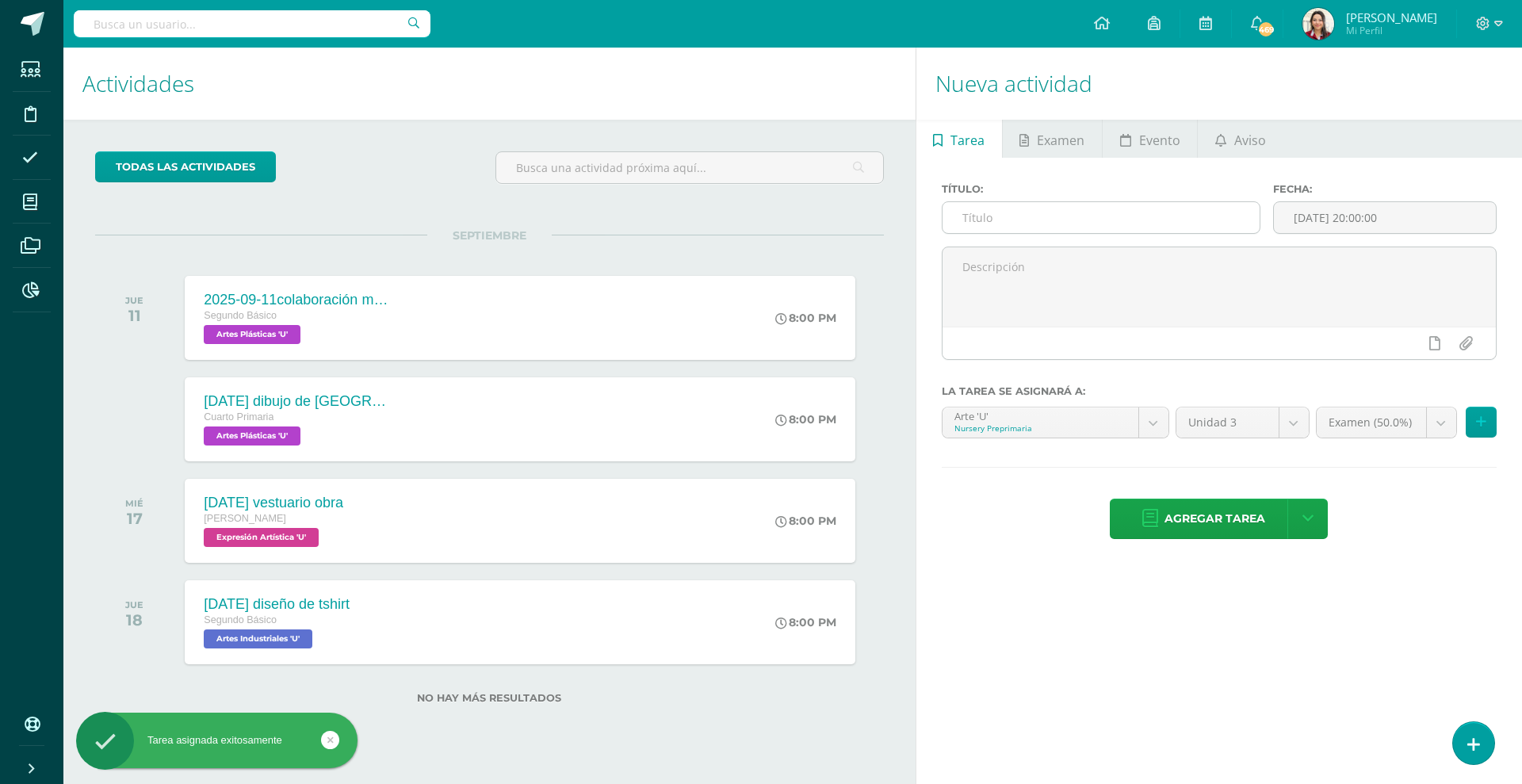
click at [1117, 229] on input "text" at bounding box center [1101, 217] width 317 height 31
paste input "[DATE]"
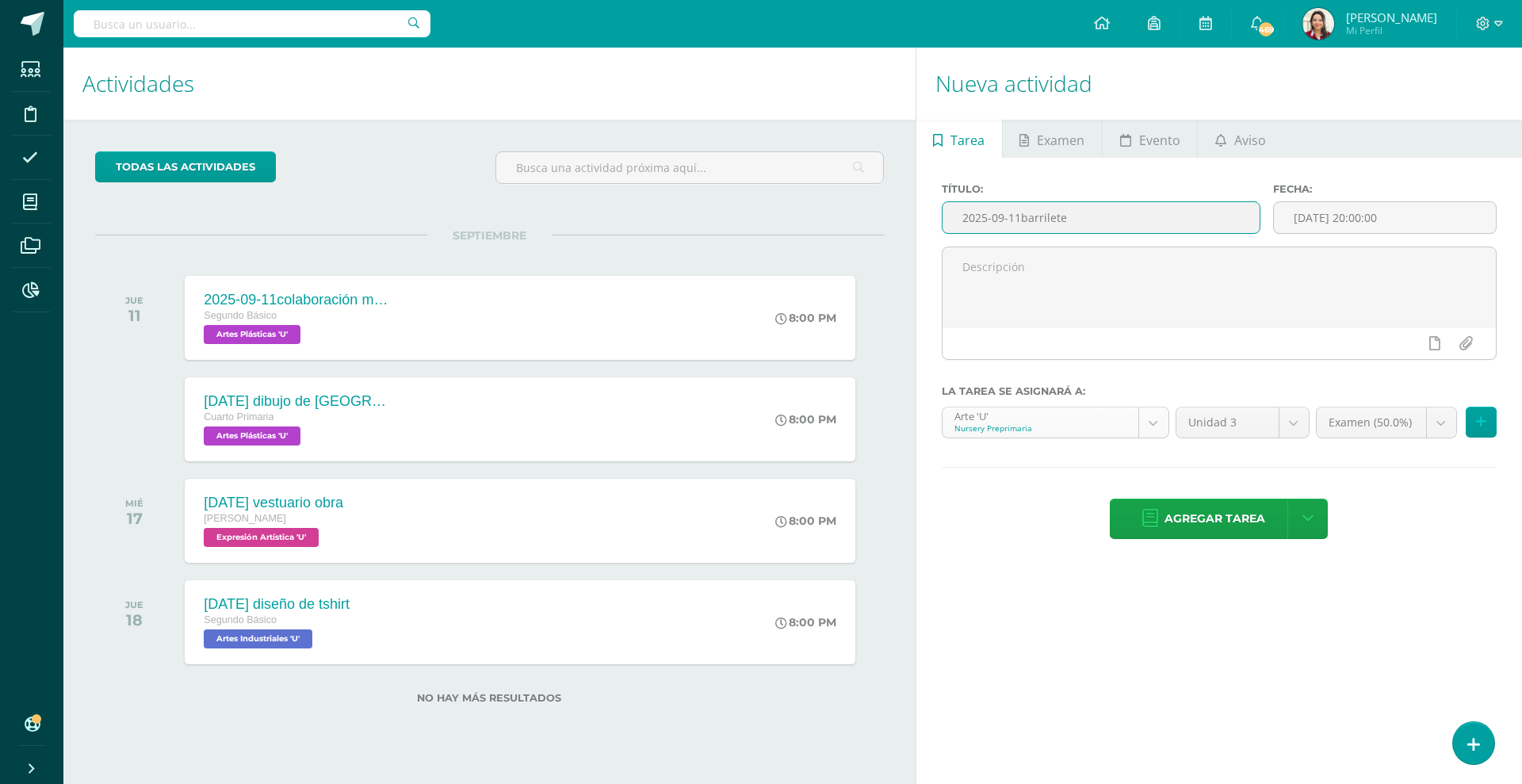
type input "2025-09-11barrilete"
click at [1062, 420] on body "Tarea asignada exitosamente Estudiantes Disciplina Asistencia Mis cursos Archiv…" at bounding box center [761, 392] width 1522 height 784
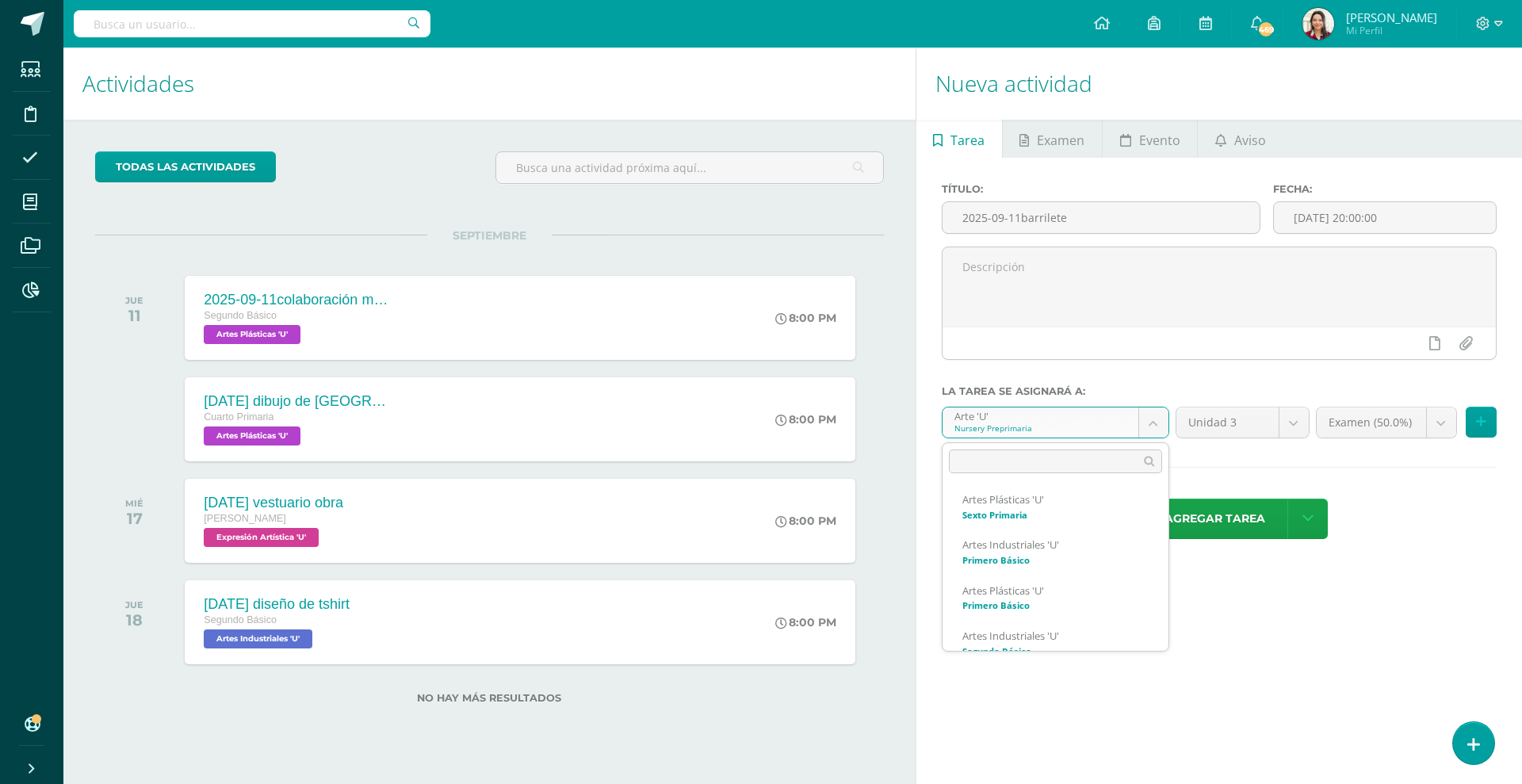
scroll to position [548, 0]
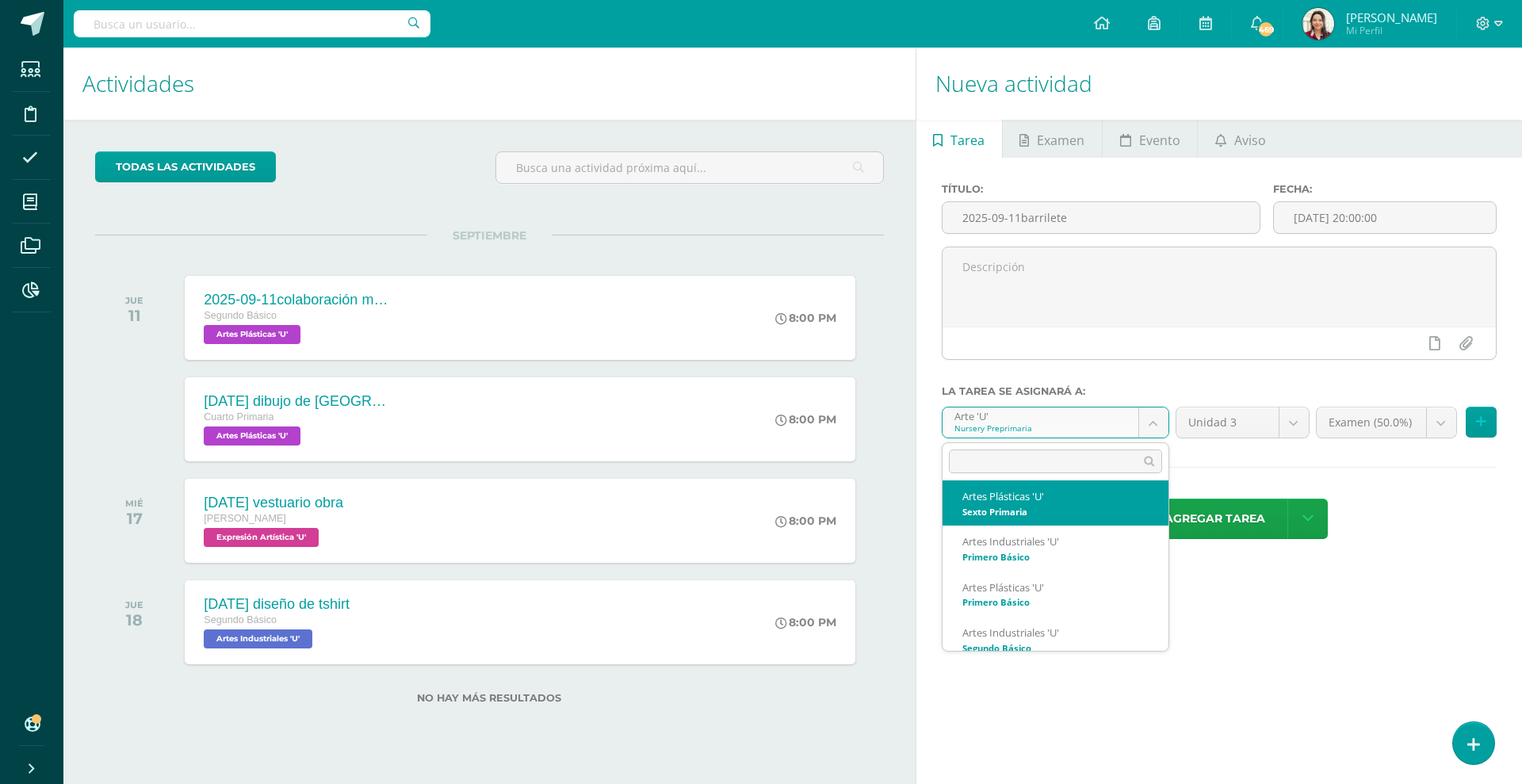
select select "200846"
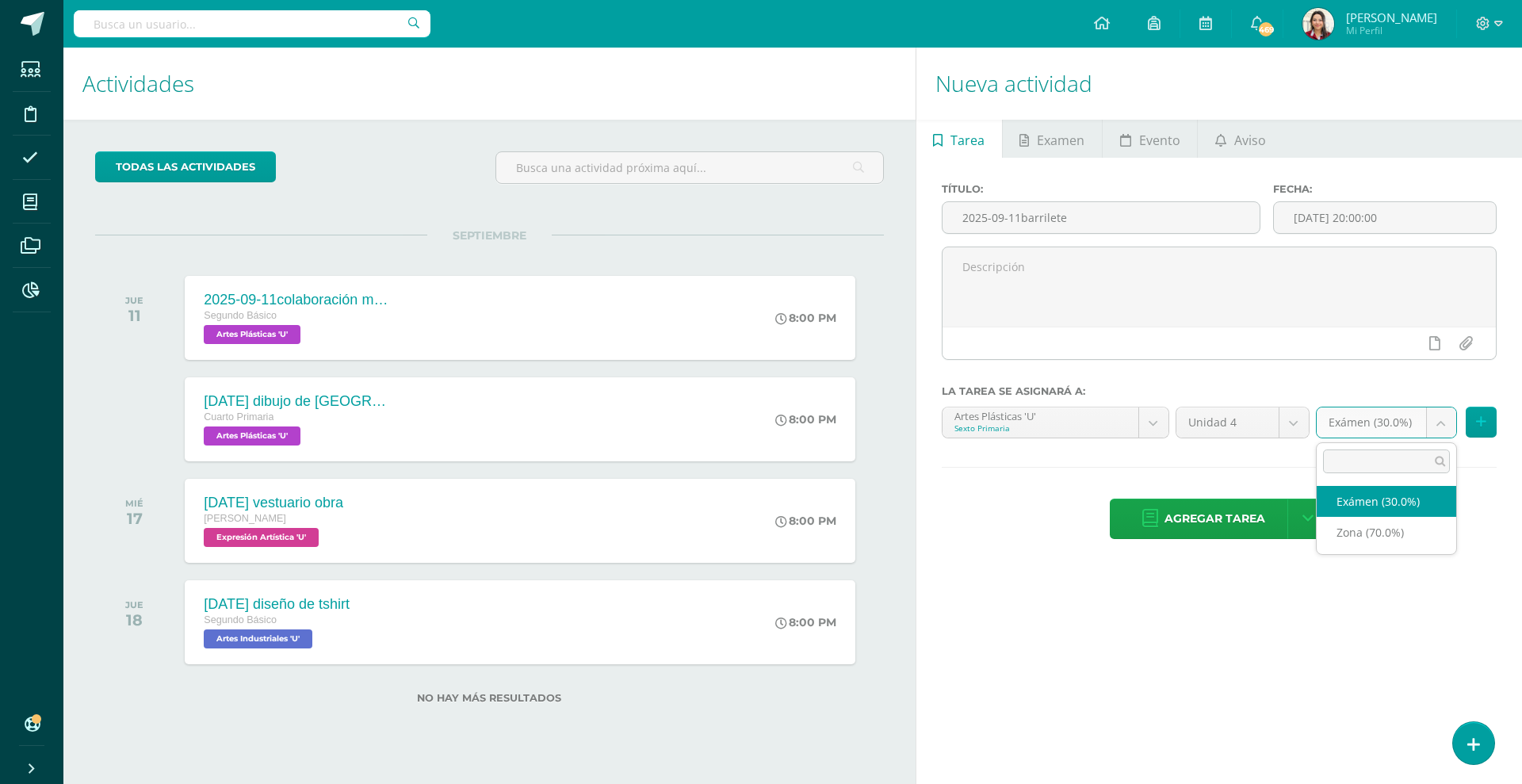
click at [1366, 425] on body "Tarea asignada exitosamente Estudiantes Disciplina Asistencia Mis cursos Archiv…" at bounding box center [761, 392] width 1522 height 784
select select "219538"
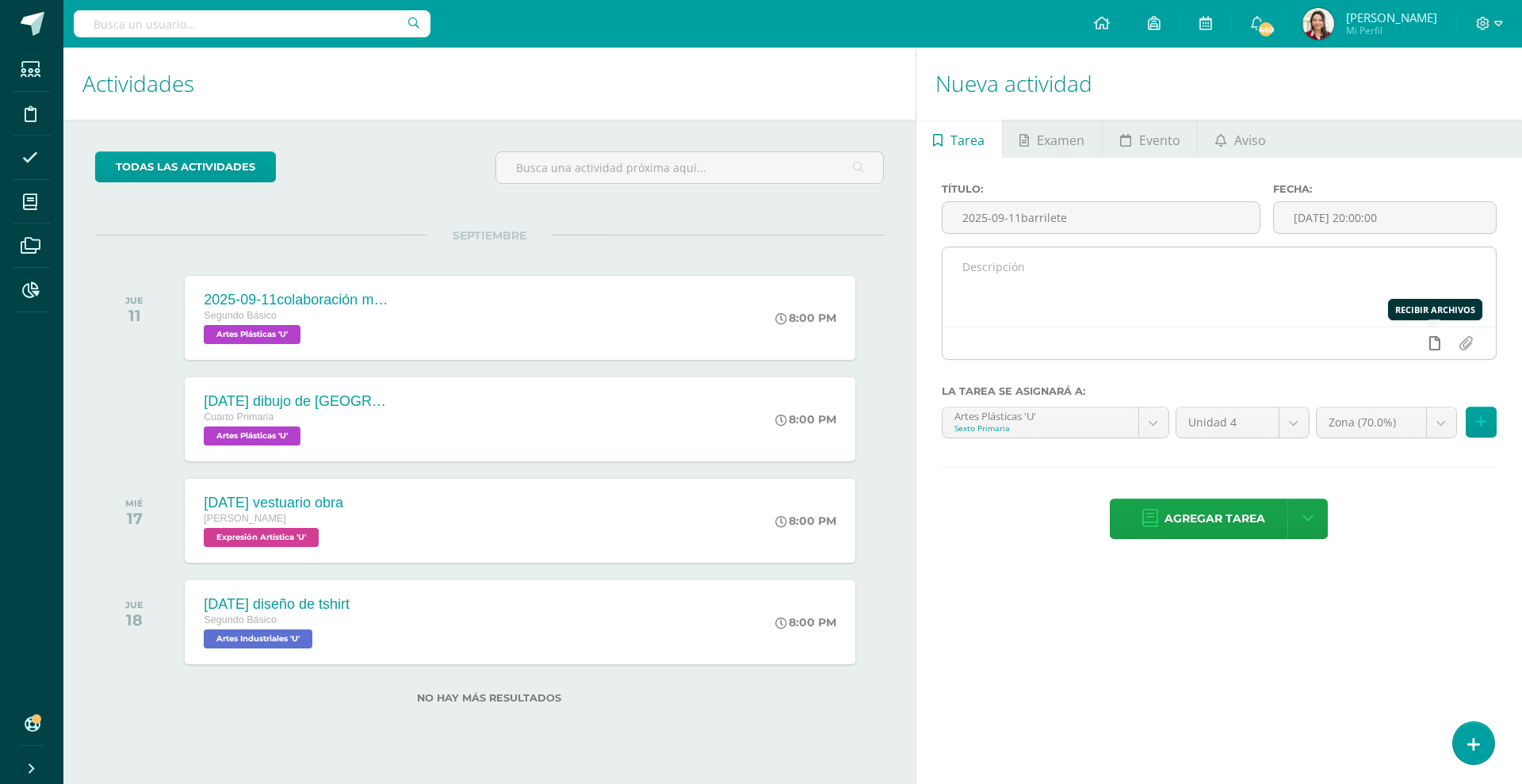
click at [1429, 344] on icon at bounding box center [1435, 343] width 11 height 14
click at [1393, 342] on link at bounding box center [1404, 343] width 31 height 30
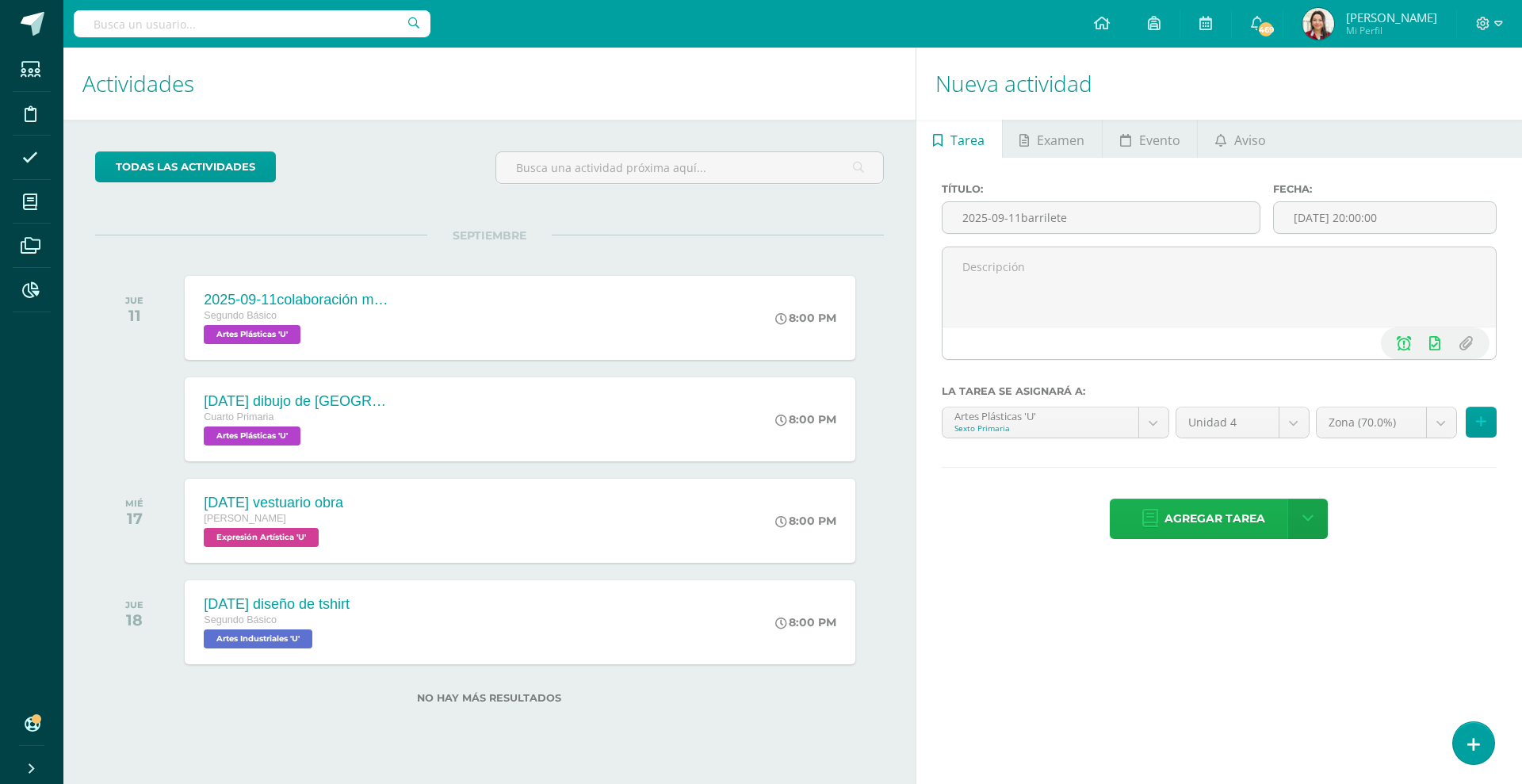
click at [1214, 511] on span "Agregar tarea" at bounding box center [1215, 519] width 101 height 39
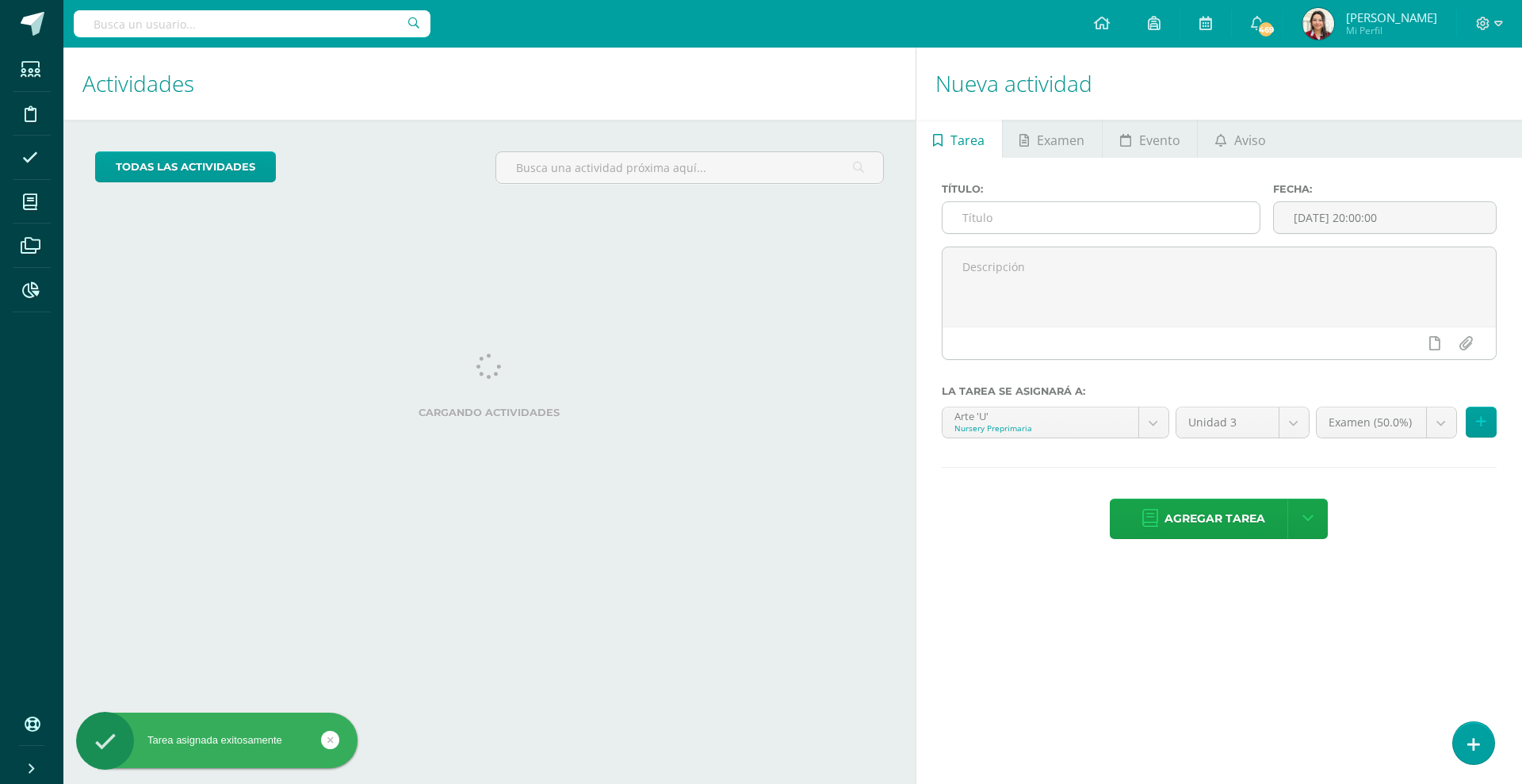
click at [1099, 214] on input "text" at bounding box center [1101, 217] width 317 height 31
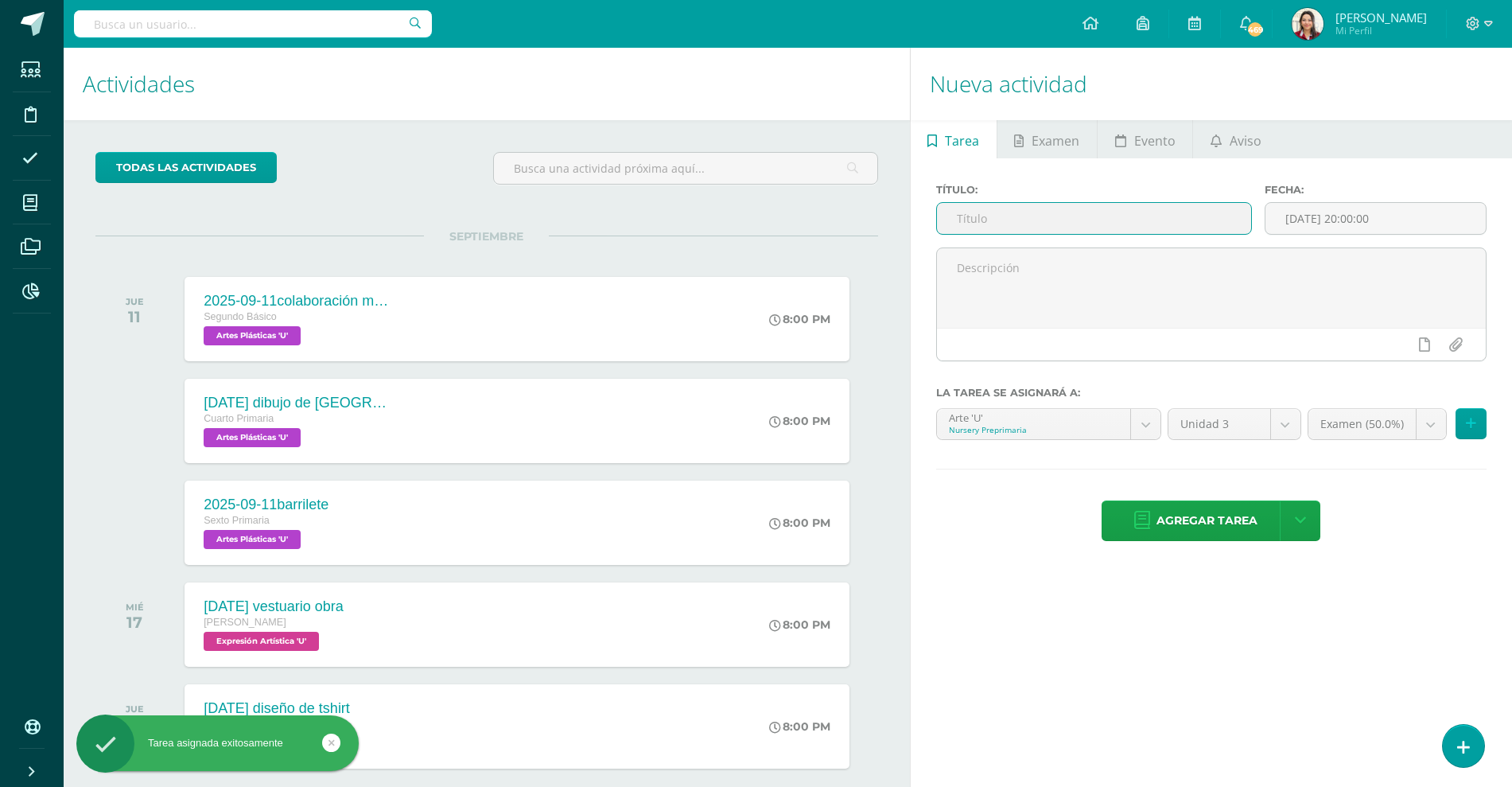
paste input "[DATE]"
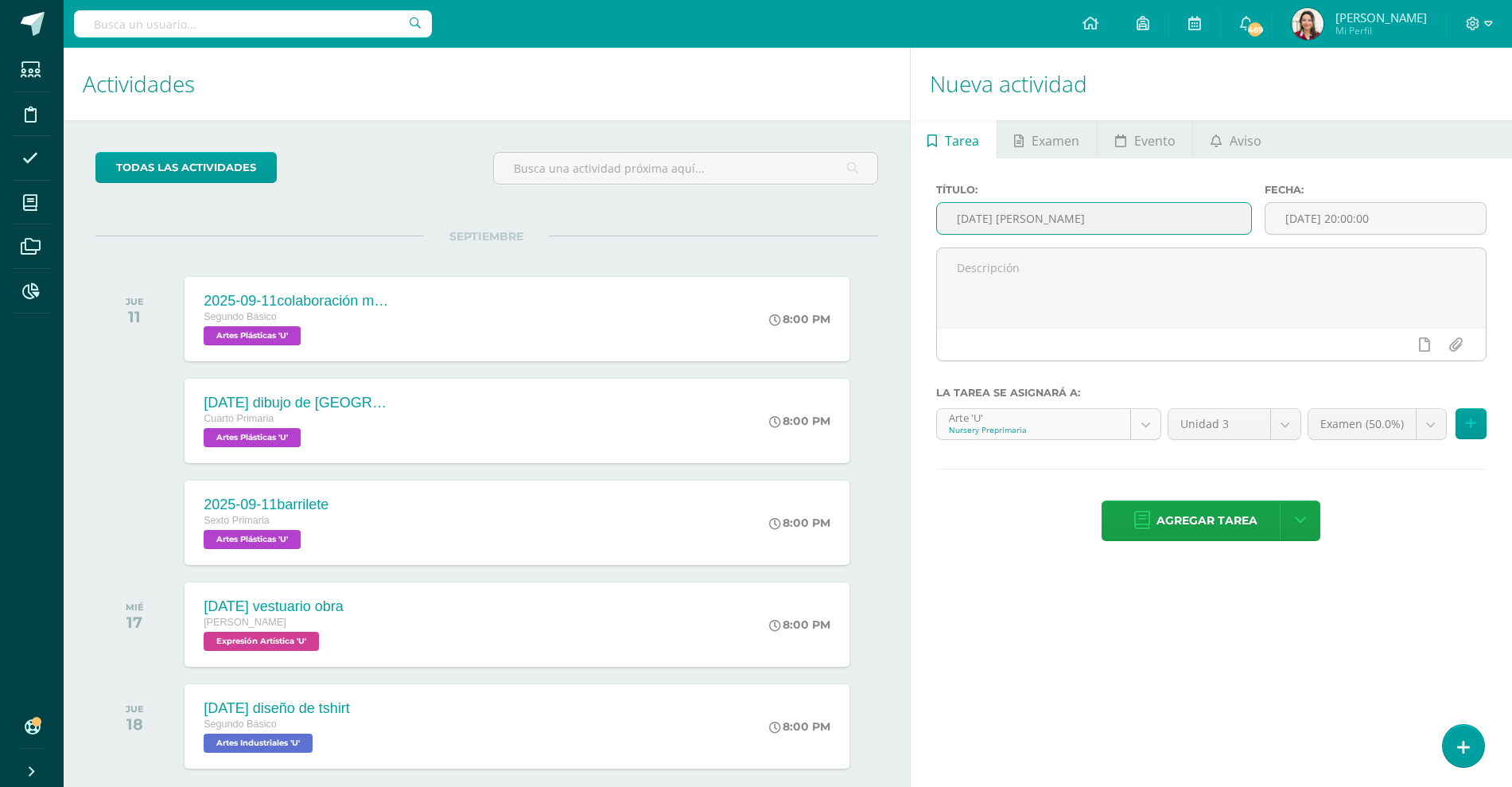
type input "[DATE] [PERSON_NAME]"
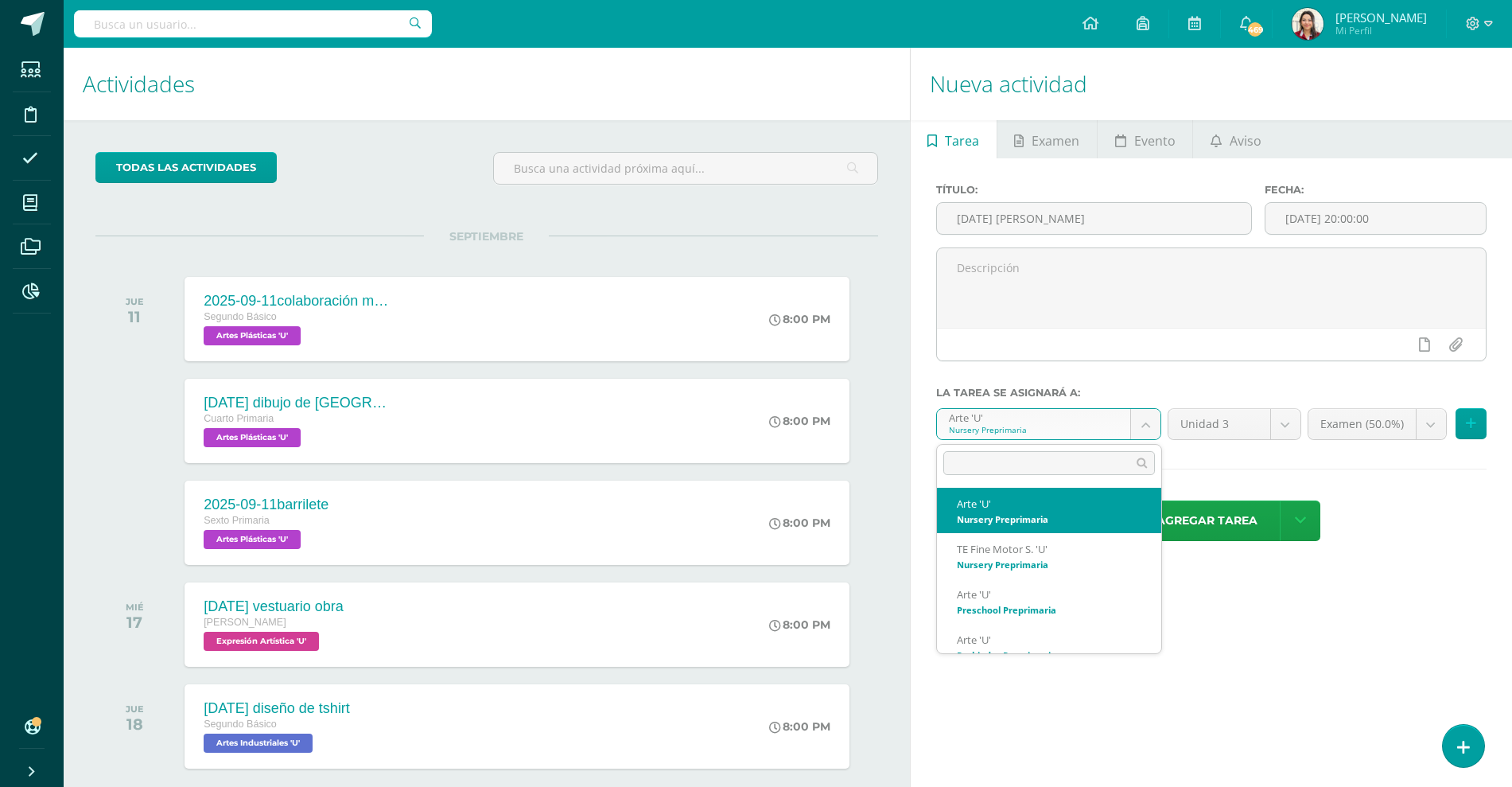
click at [1052, 412] on body "Tarea asignada exitosamente Estudiantes Disciplina Asistencia Mis cursos Archiv…" at bounding box center [756, 393] width 1512 height 787
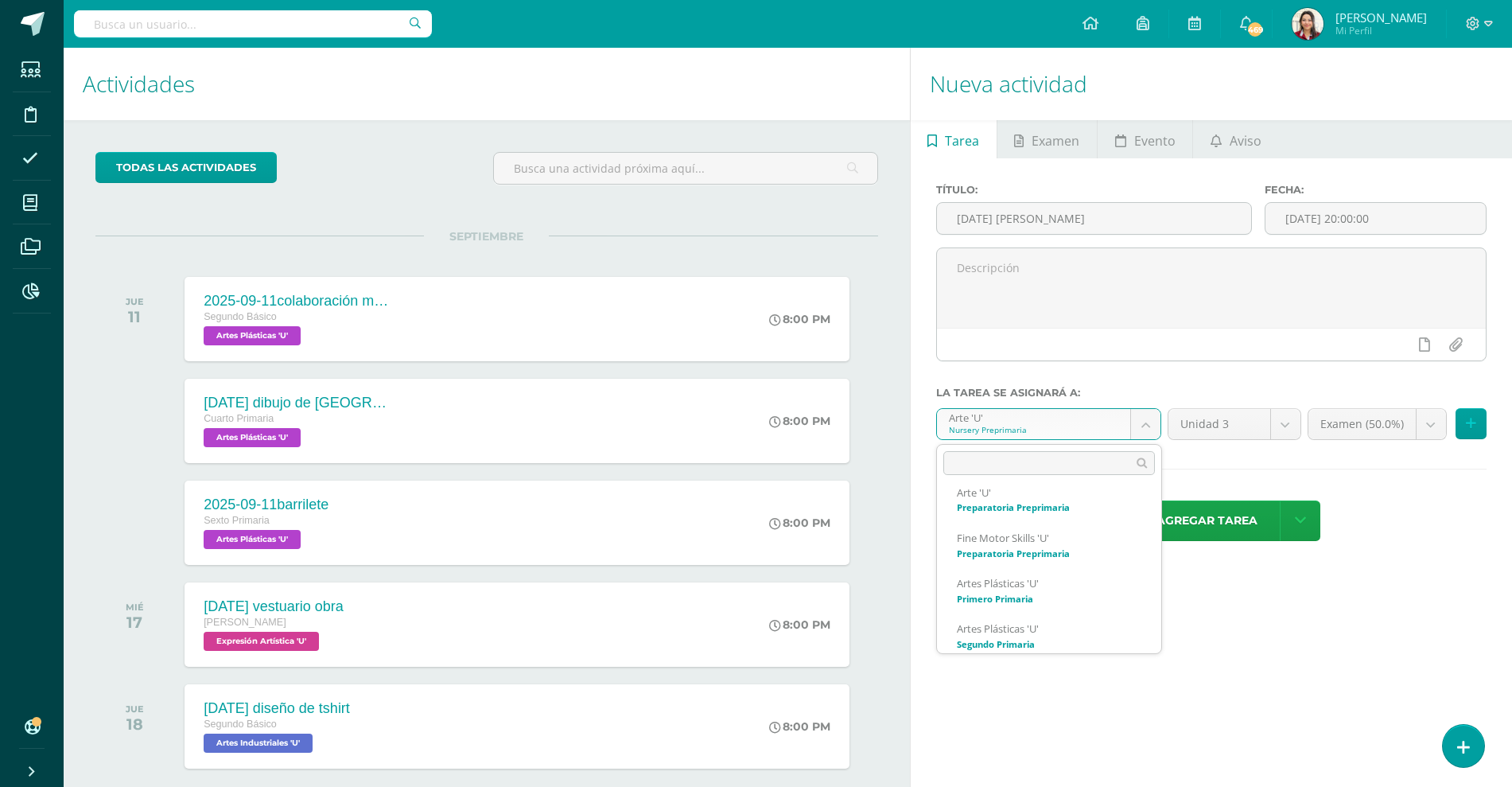
scroll to position [298, 0]
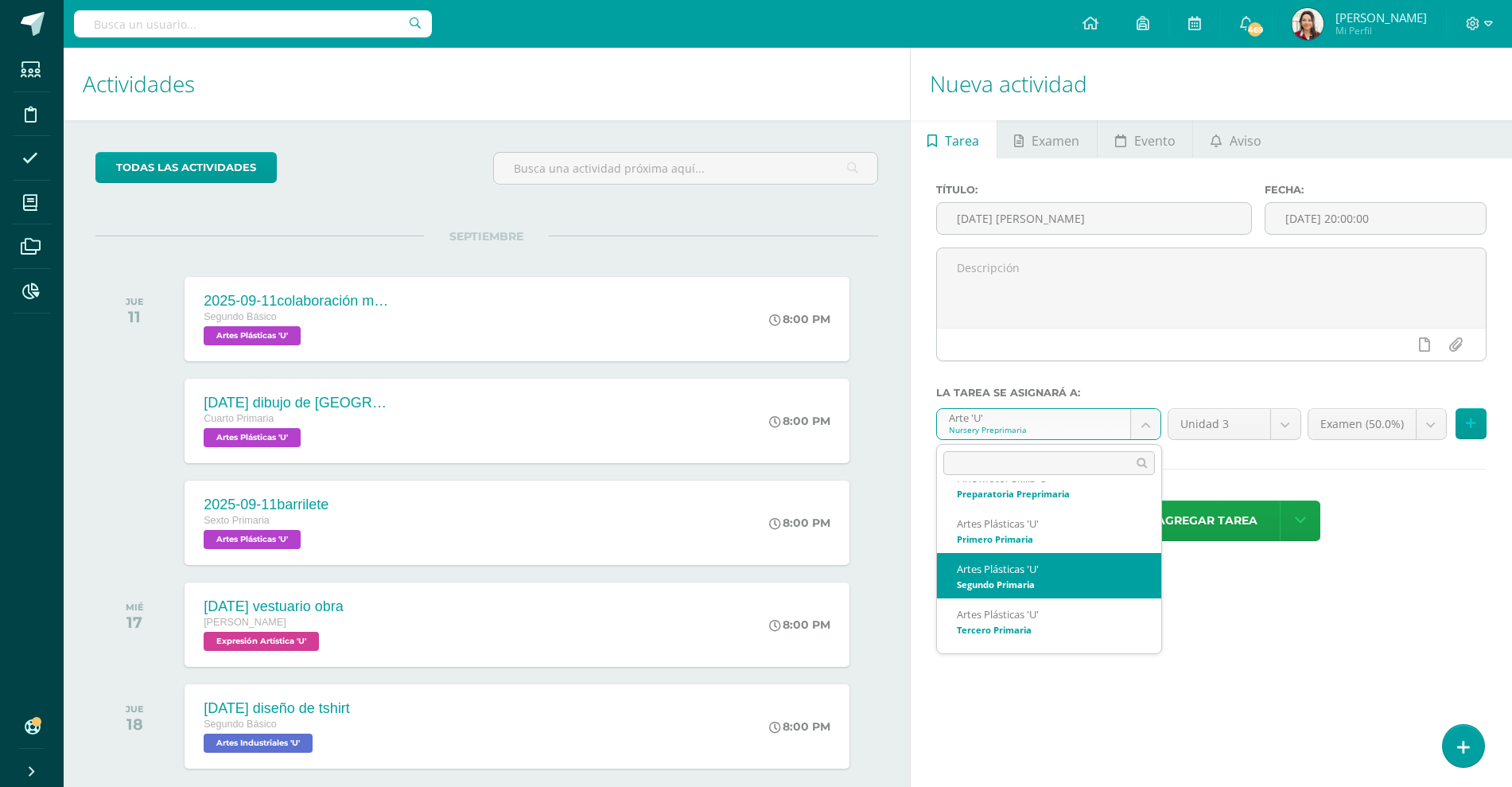
select select "199978"
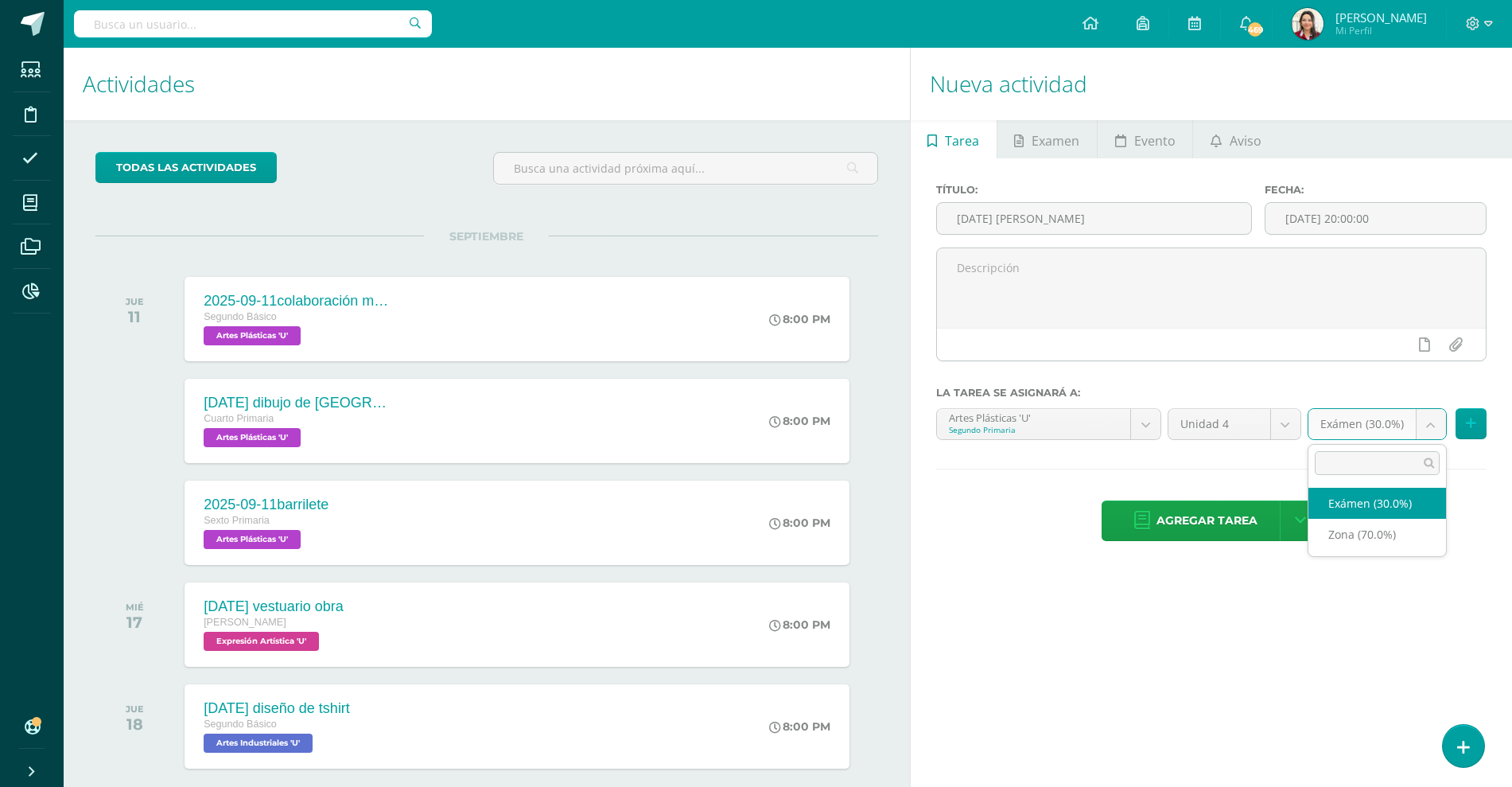
click at [1392, 425] on body "Tarea asignada exitosamente Estudiantes Disciplina Asistencia Mis cursos Archiv…" at bounding box center [756, 393] width 1512 height 787
click at [1332, 553] on ul "Exámen (30.0%) Zona (70.0%)" at bounding box center [1377, 518] width 138 height 75
select select "219535"
drag, startPoint x: 1245, startPoint y: 521, endPoint x: 1214, endPoint y: 518, distance: 31.1
click at [1244, 521] on span "Agregar tarea" at bounding box center [1207, 521] width 101 height 39
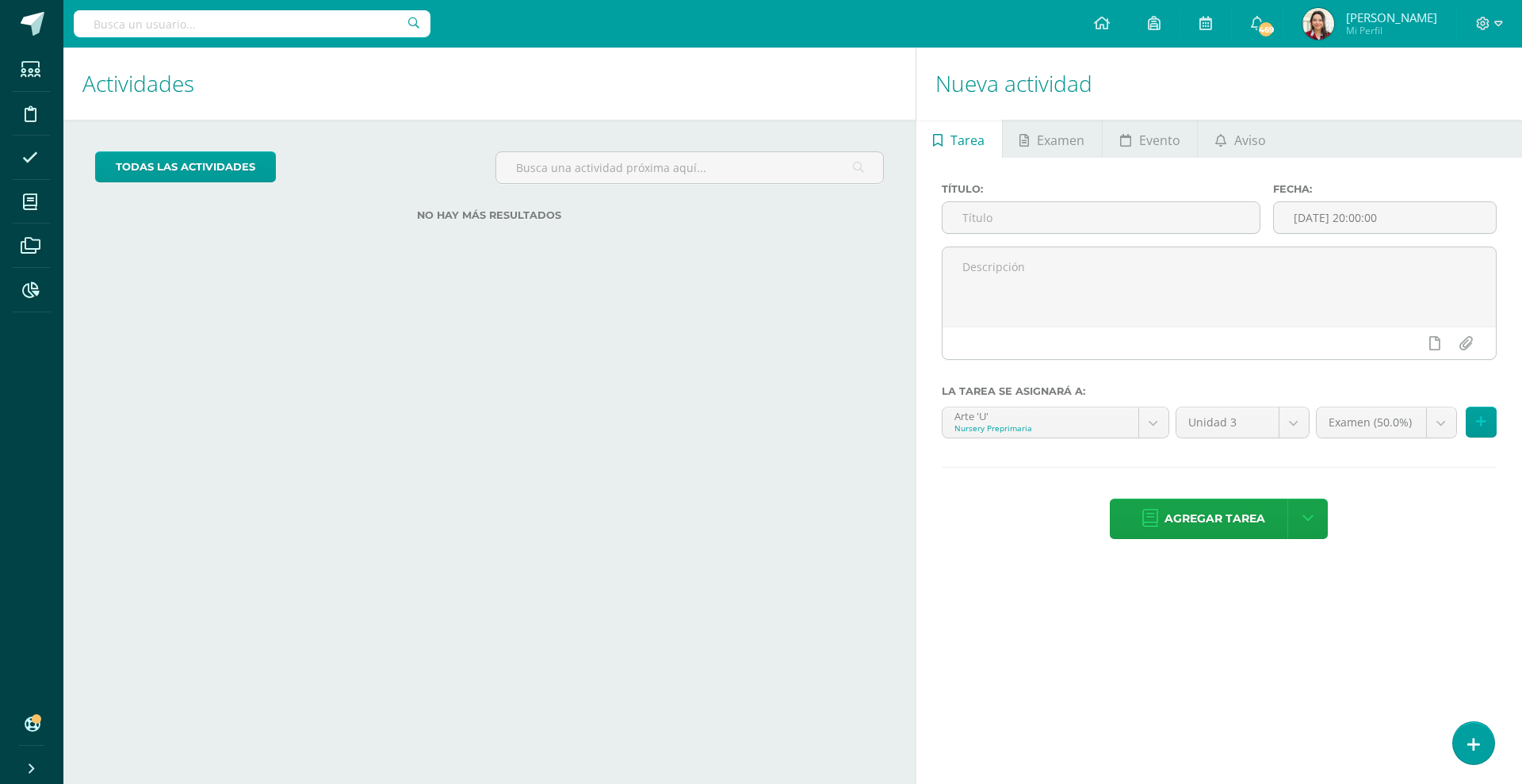
click at [416, 248] on div "todas las Actividades No tienes actividades Échale un vistazo a los demás perío…" at bounding box center [489, 196] width 852 height 152
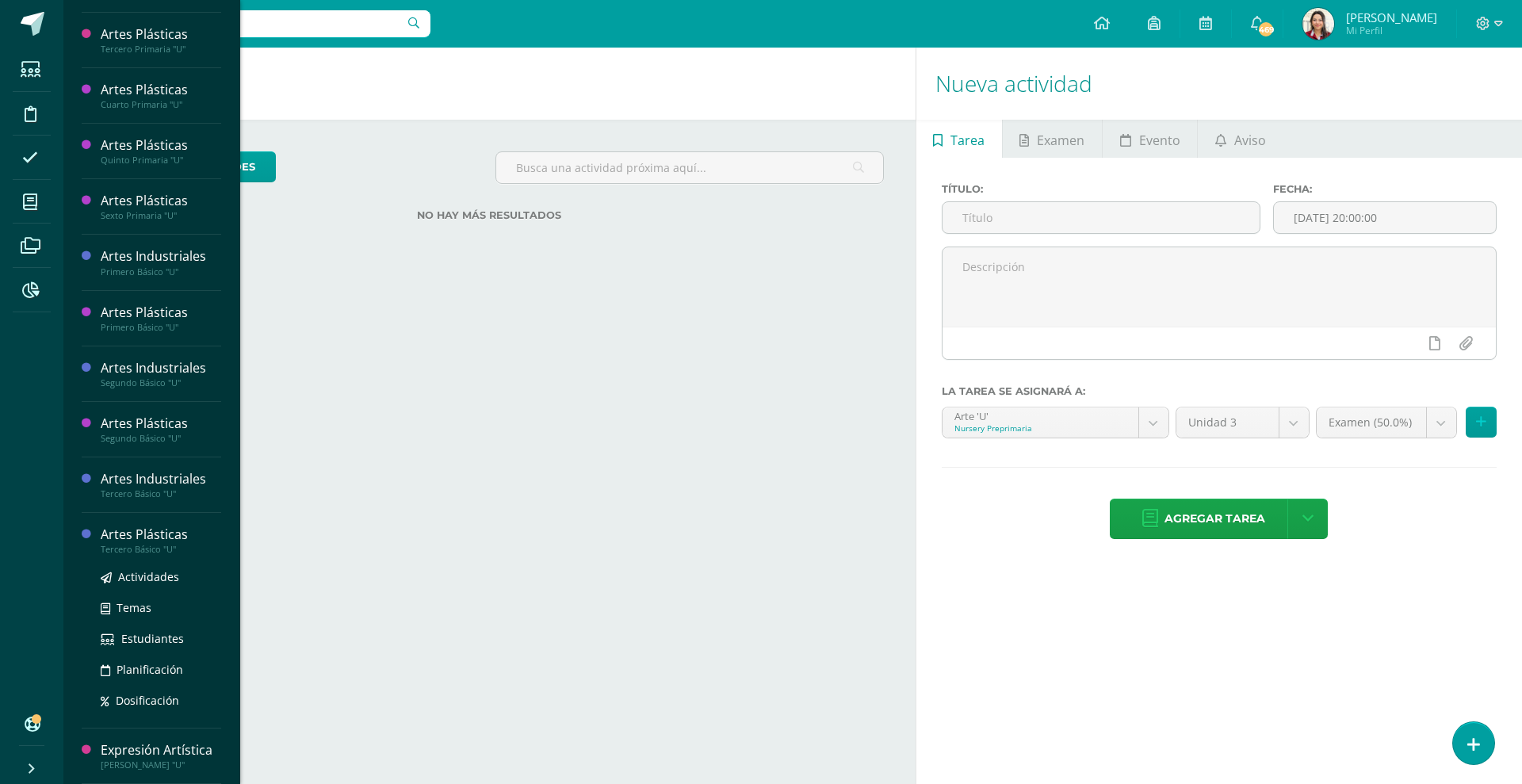
scroll to position [510, 0]
drag, startPoint x: 145, startPoint y: 631, endPoint x: 205, endPoint y: 642, distance: 61.0
click at [145, 631] on span "Actividades" at bounding box center [149, 631] width 61 height 15
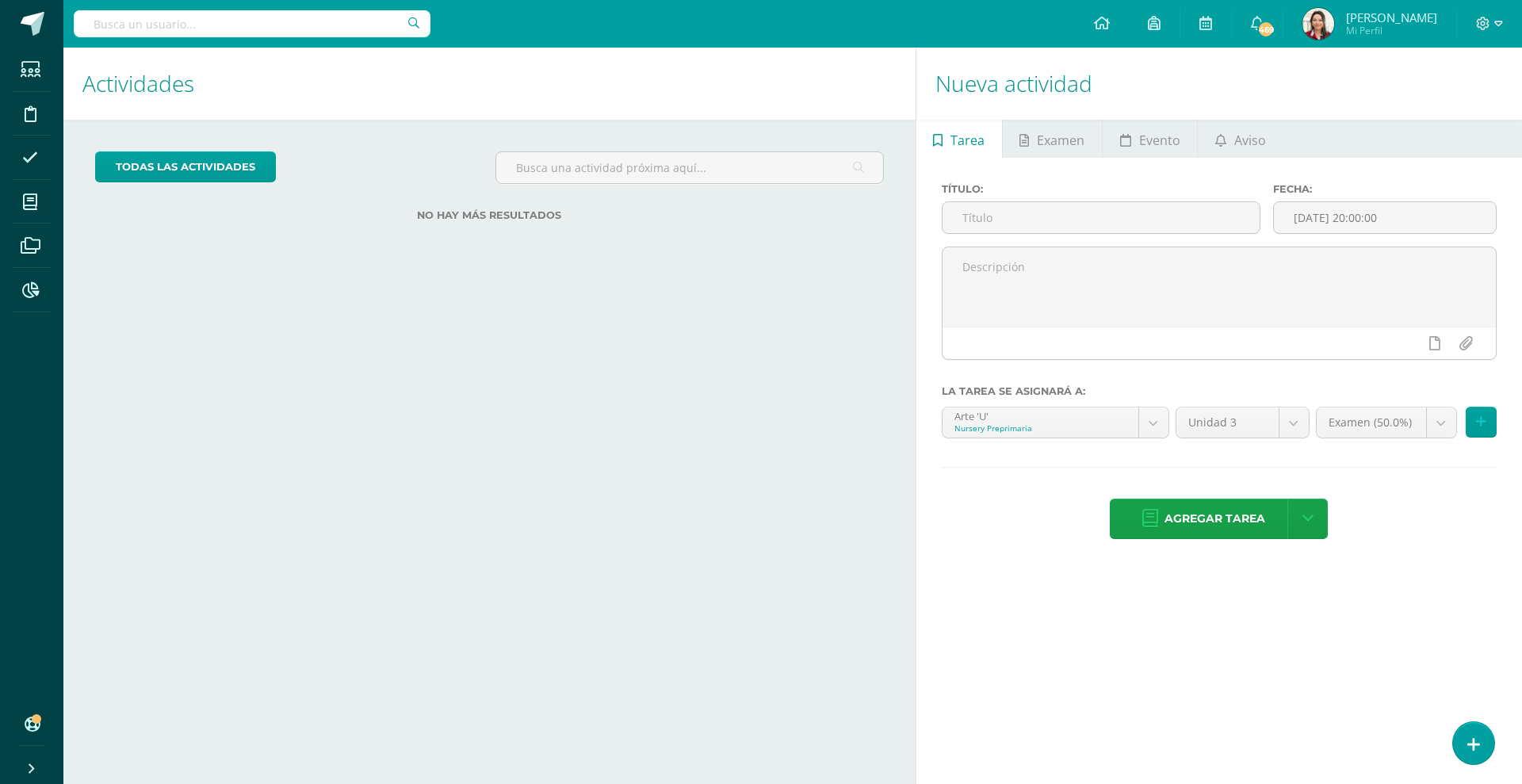
scroll to position [349, 0]
